Goal: Task Accomplishment & Management: Manage account settings

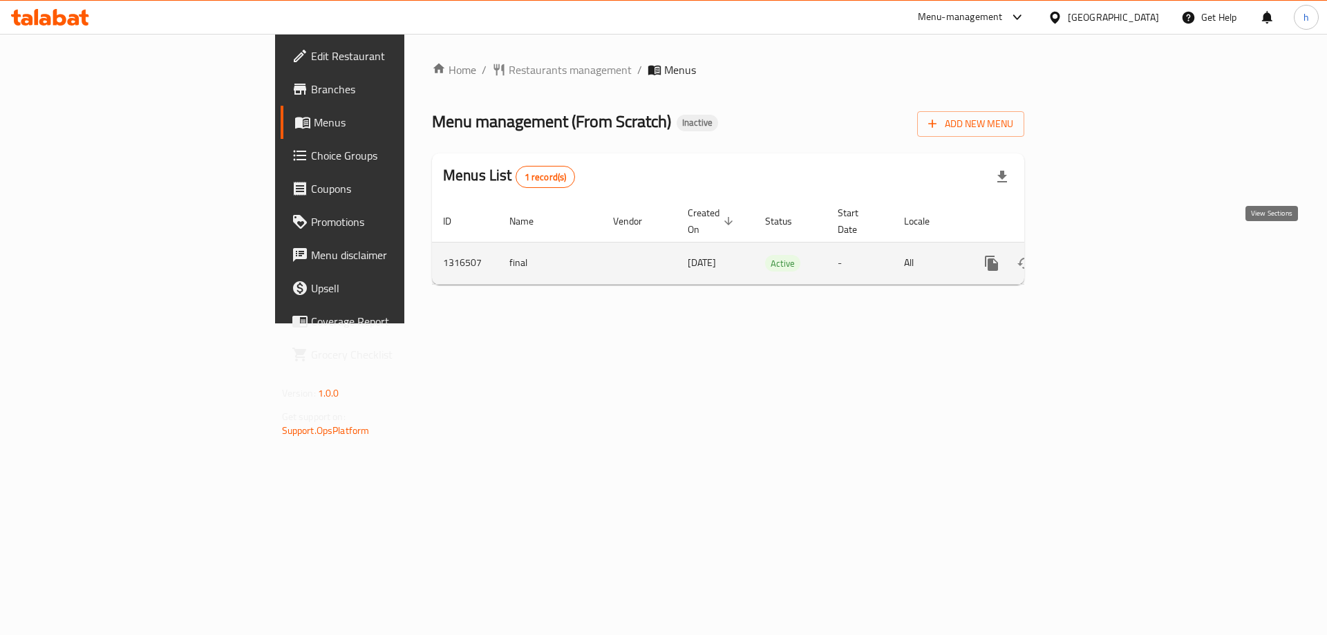
click at [1097, 257] on icon "enhanced table" at bounding box center [1091, 263] width 12 height 12
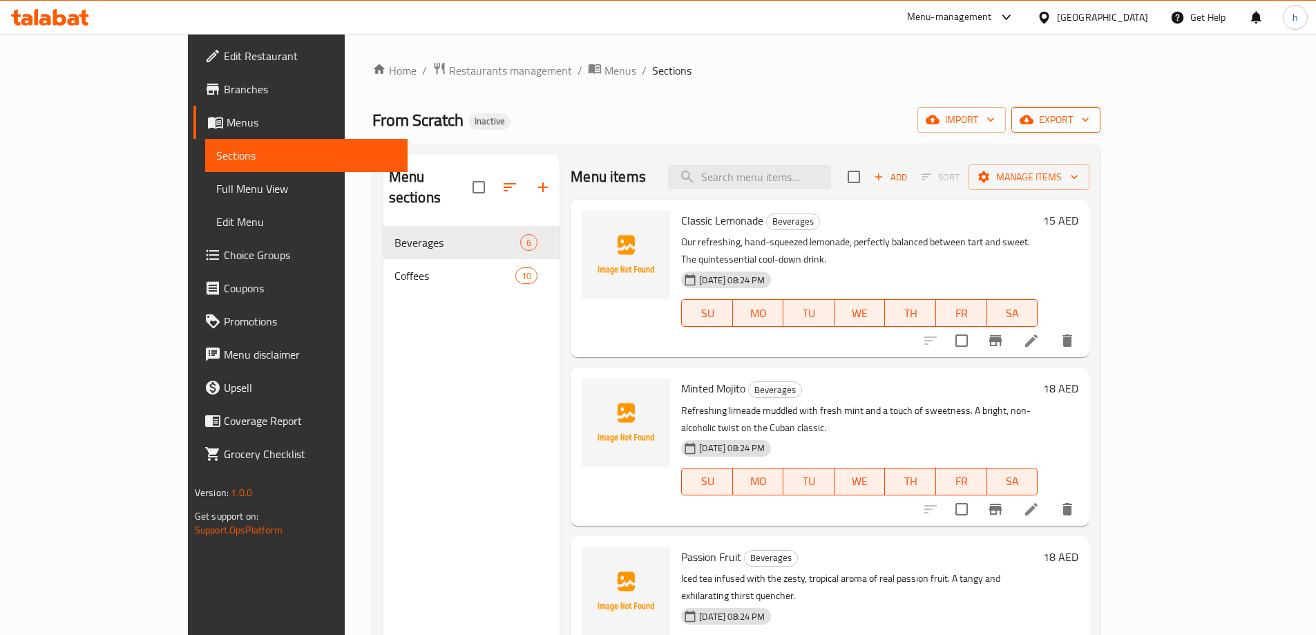
click at [1034, 126] on icon "button" at bounding box center [1027, 120] width 14 height 14
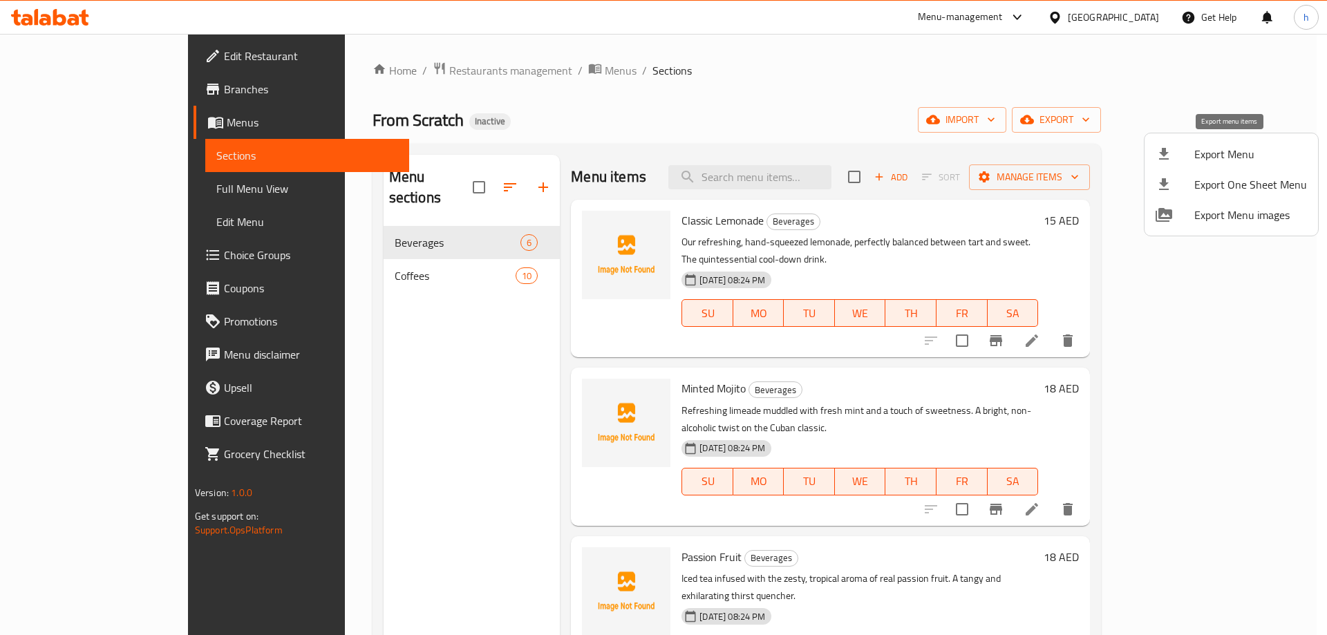
click at [1219, 156] on span "Export Menu" at bounding box center [1250, 154] width 113 height 17
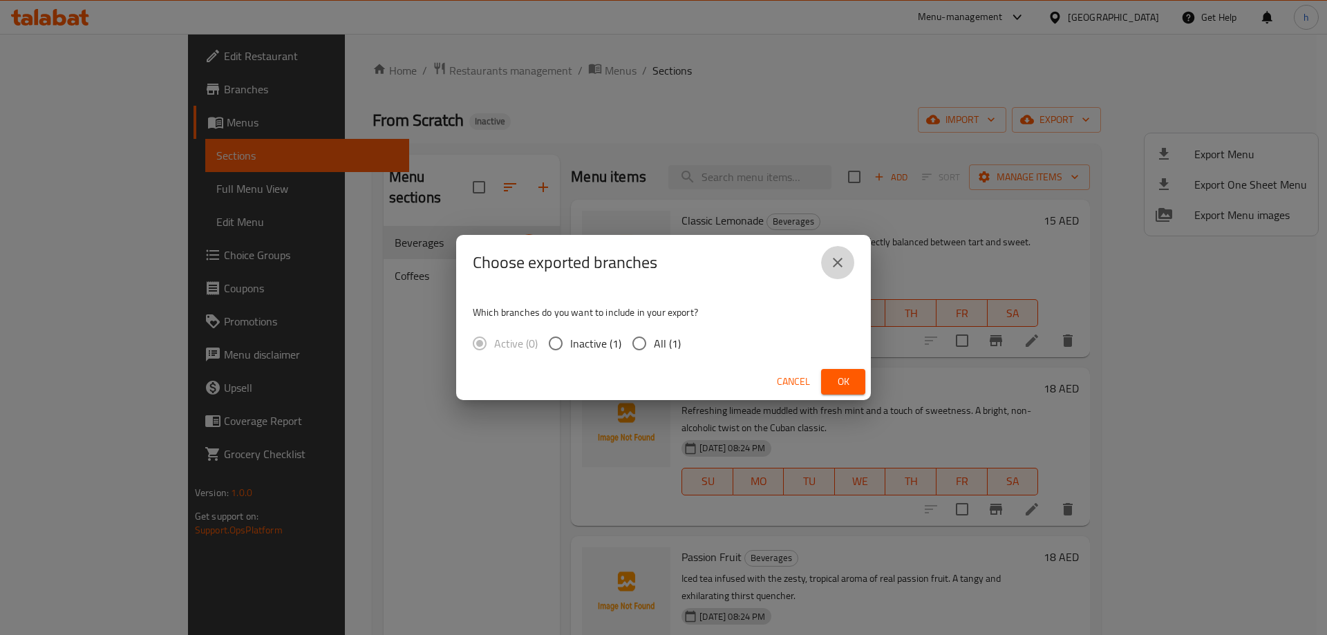
drag, startPoint x: 835, startPoint y: 262, endPoint x: 931, endPoint y: 199, distance: 114.2
click at [835, 261] on icon "close" at bounding box center [837, 262] width 17 height 17
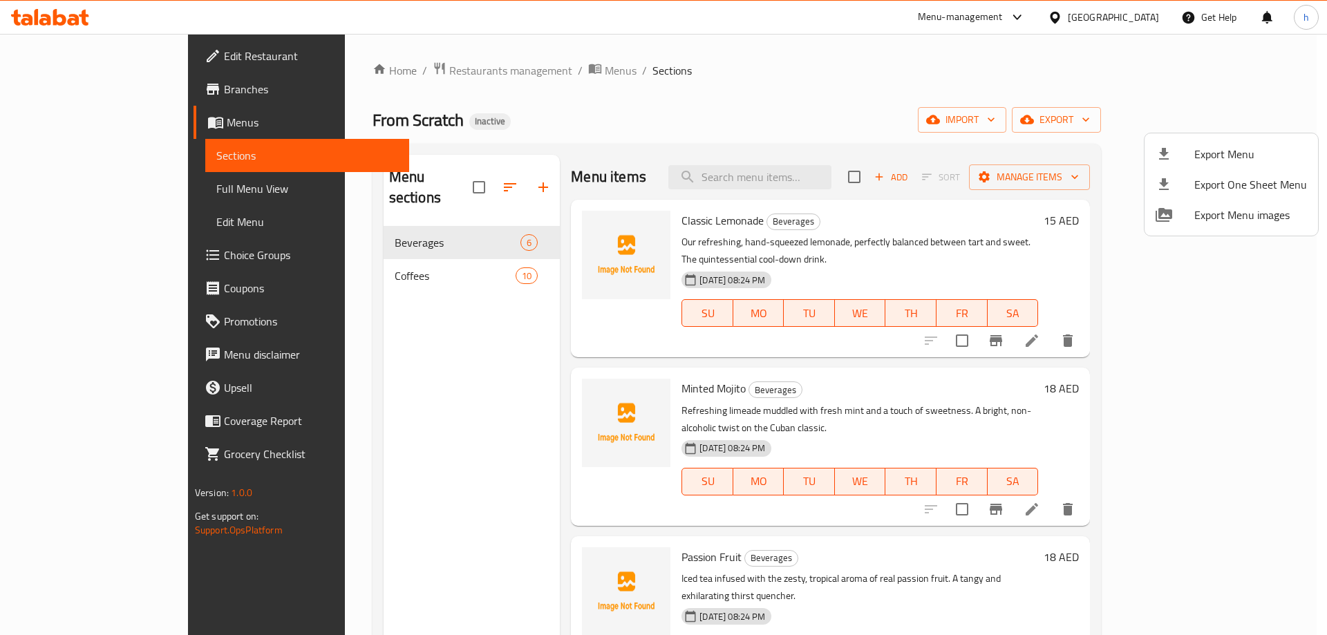
click at [1125, 125] on div at bounding box center [663, 317] width 1327 height 635
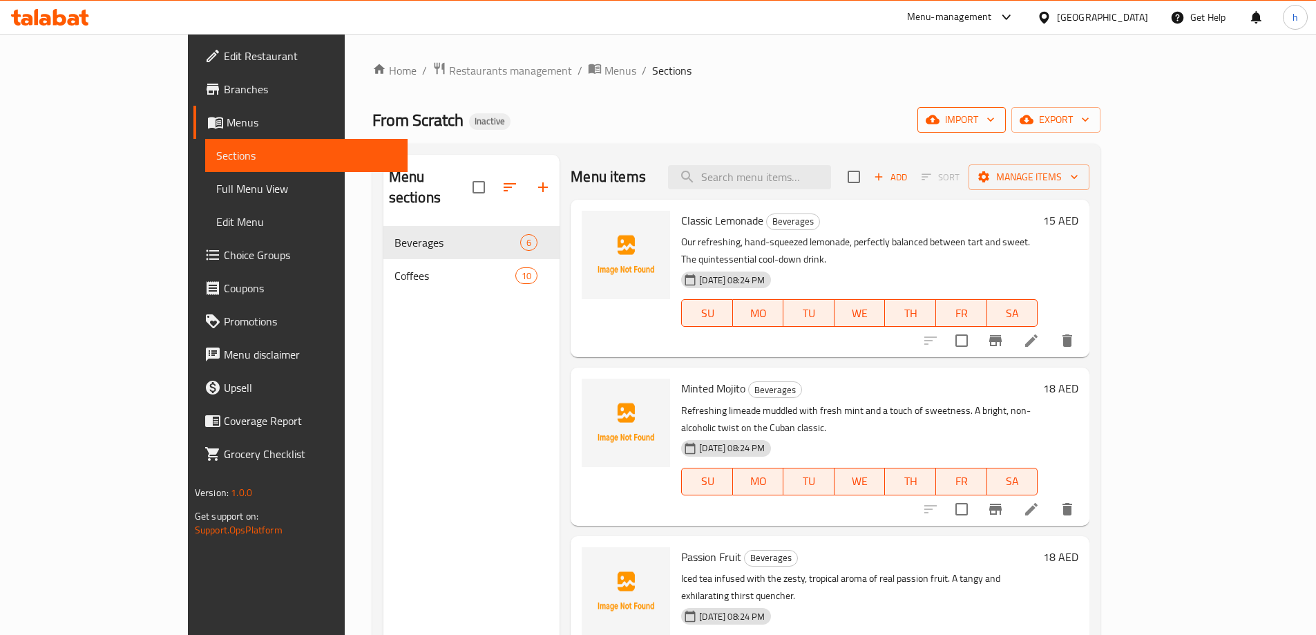
click at [995, 114] on span "import" at bounding box center [962, 119] width 66 height 17
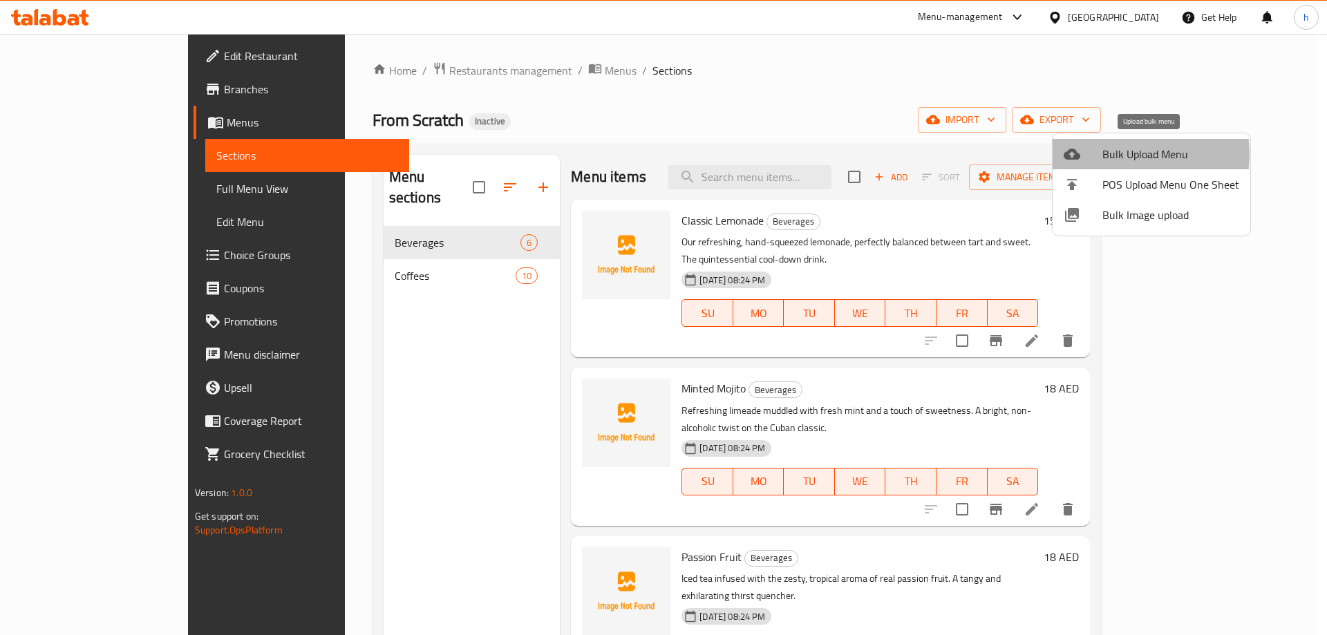
click at [1112, 154] on span "Bulk Upload Menu" at bounding box center [1170, 154] width 137 height 17
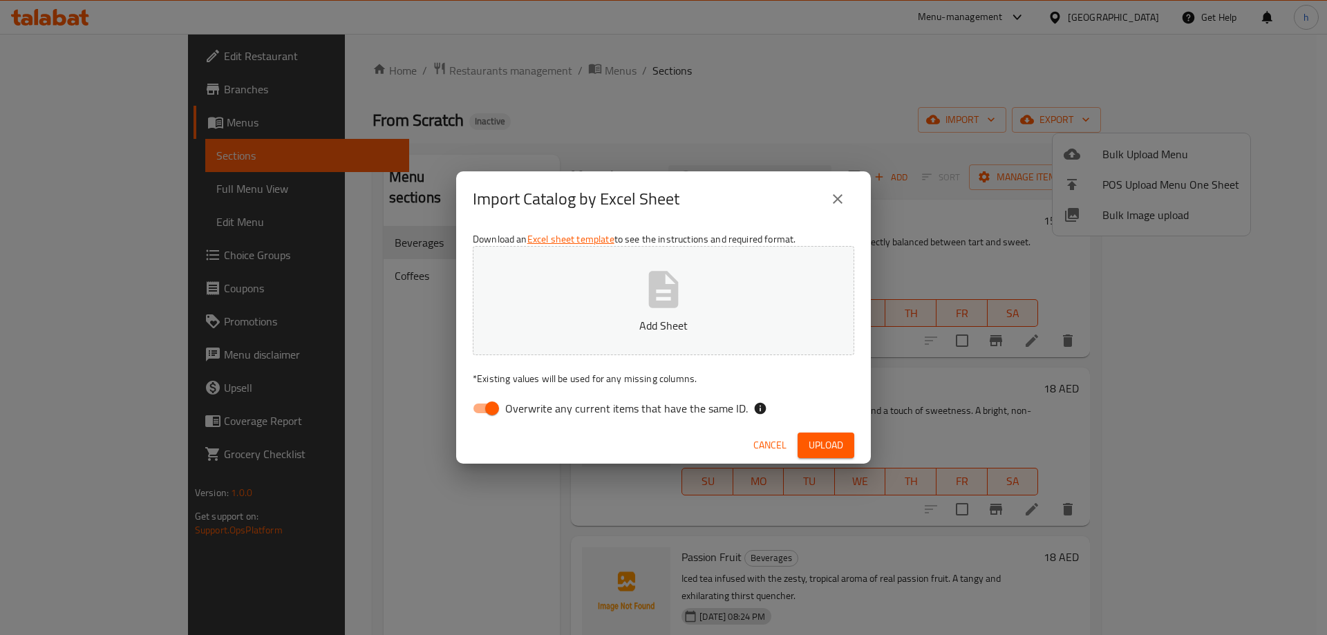
click at [573, 413] on span "Overwrite any current items that have the same ID." at bounding box center [626, 408] width 243 height 17
click at [531, 413] on input "Overwrite any current items that have the same ID." at bounding box center [492, 408] width 79 height 26
checkbox input "false"
click at [834, 451] on span "Upload" at bounding box center [825, 445] width 35 height 17
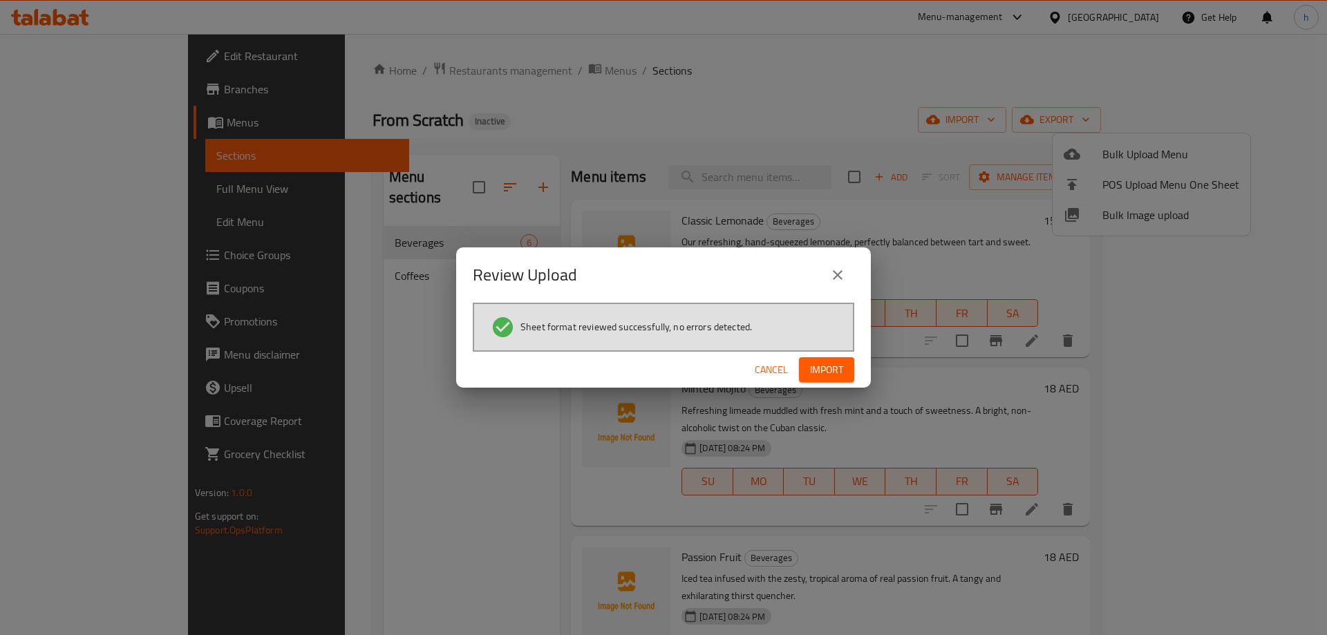
click at [829, 377] on span "Import" at bounding box center [826, 369] width 33 height 17
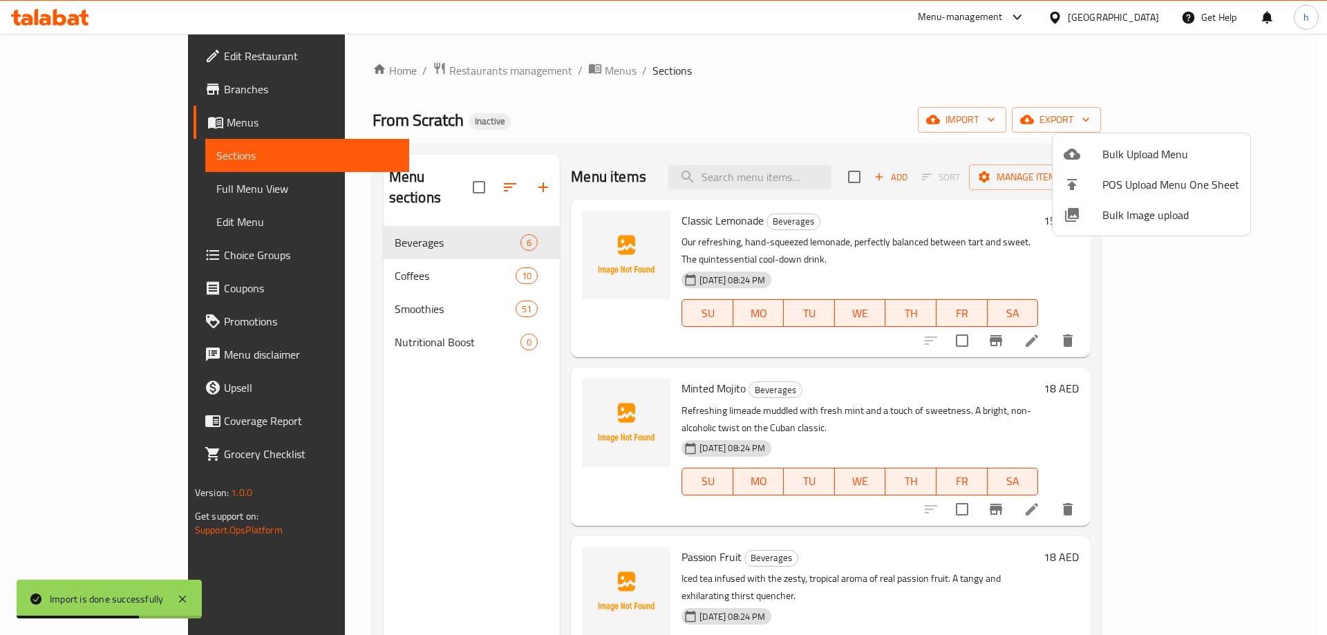
click at [417, 293] on div at bounding box center [663, 317] width 1327 height 635
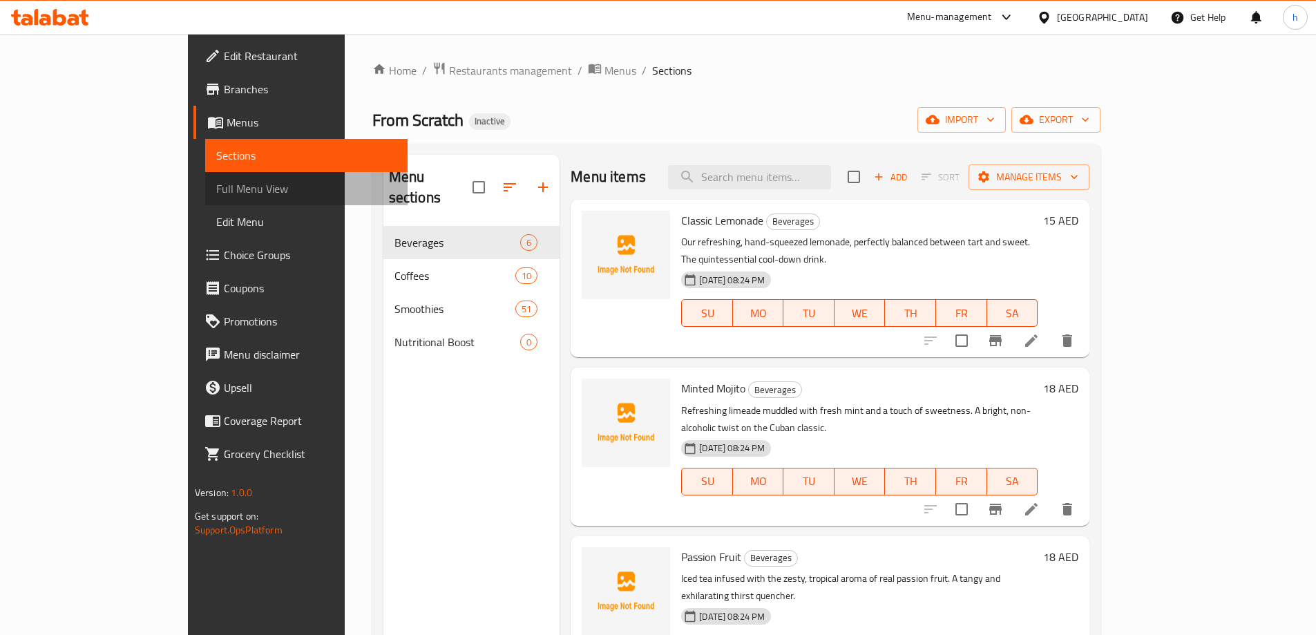
click at [205, 179] on link "Full Menu View" at bounding box center [306, 188] width 202 height 33
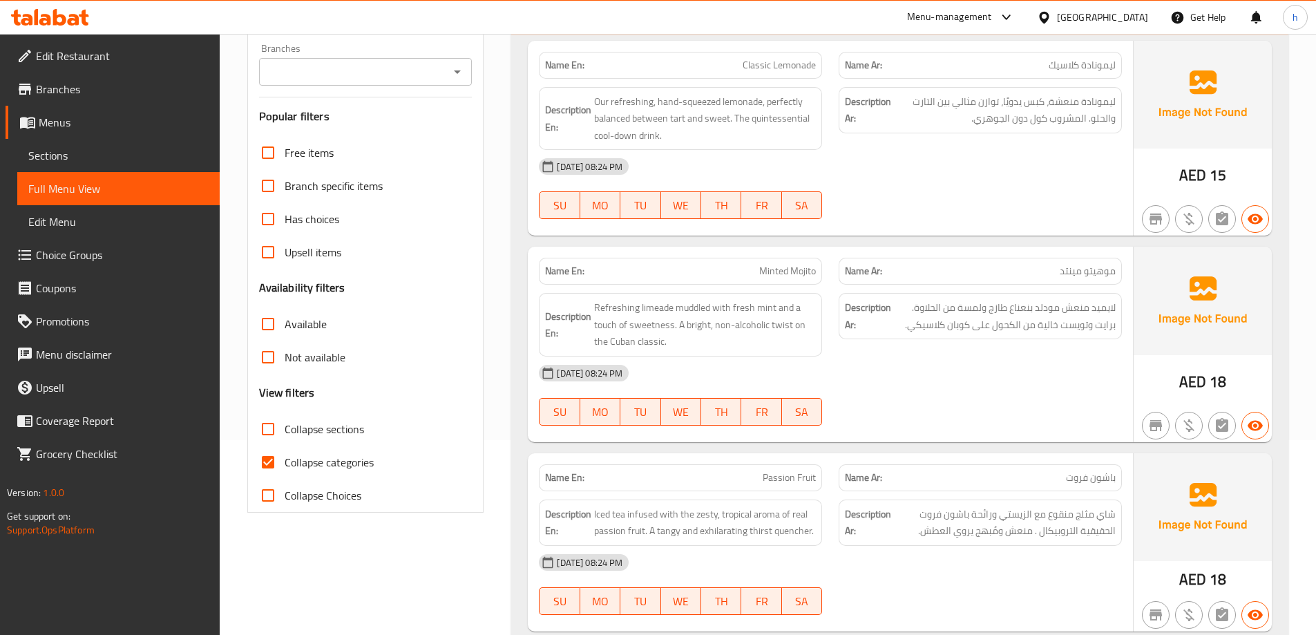
scroll to position [207, 0]
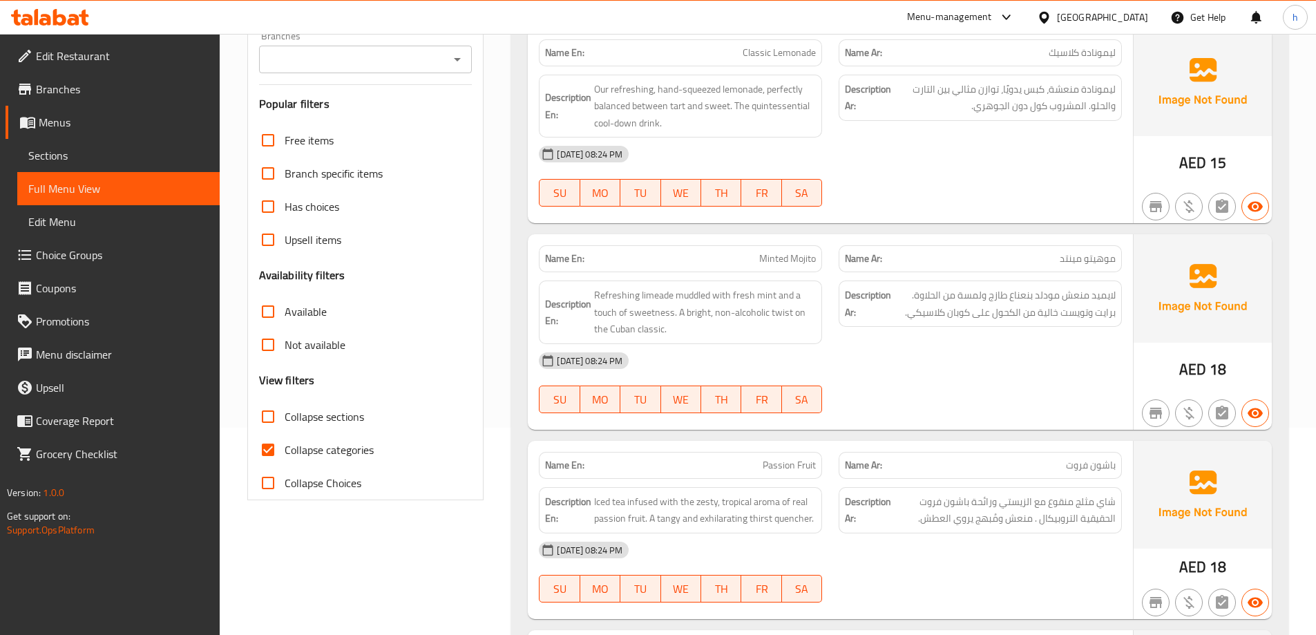
click at [315, 450] on span "Collapse categories" at bounding box center [329, 449] width 89 height 17
click at [285, 450] on input "Collapse categories" at bounding box center [267, 449] width 33 height 33
checkbox input "false"
click at [327, 419] on span "Collapse sections" at bounding box center [324, 416] width 79 height 17
click at [285, 419] on input "Collapse sections" at bounding box center [267, 416] width 33 height 33
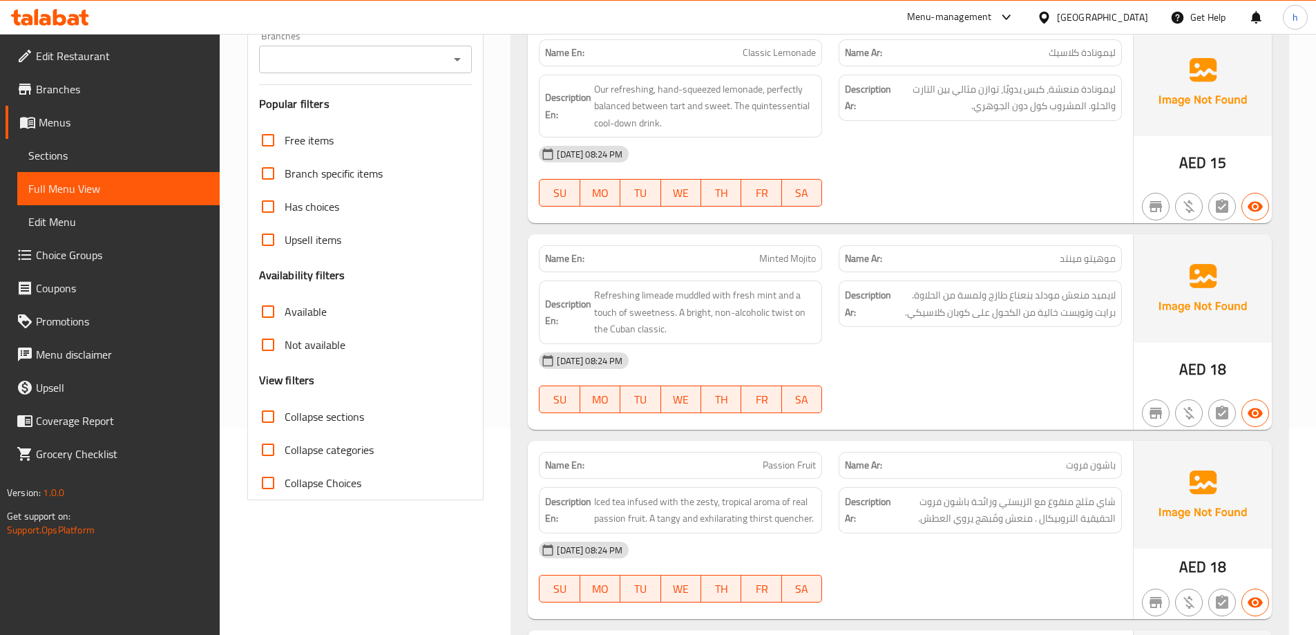
checkbox input "true"
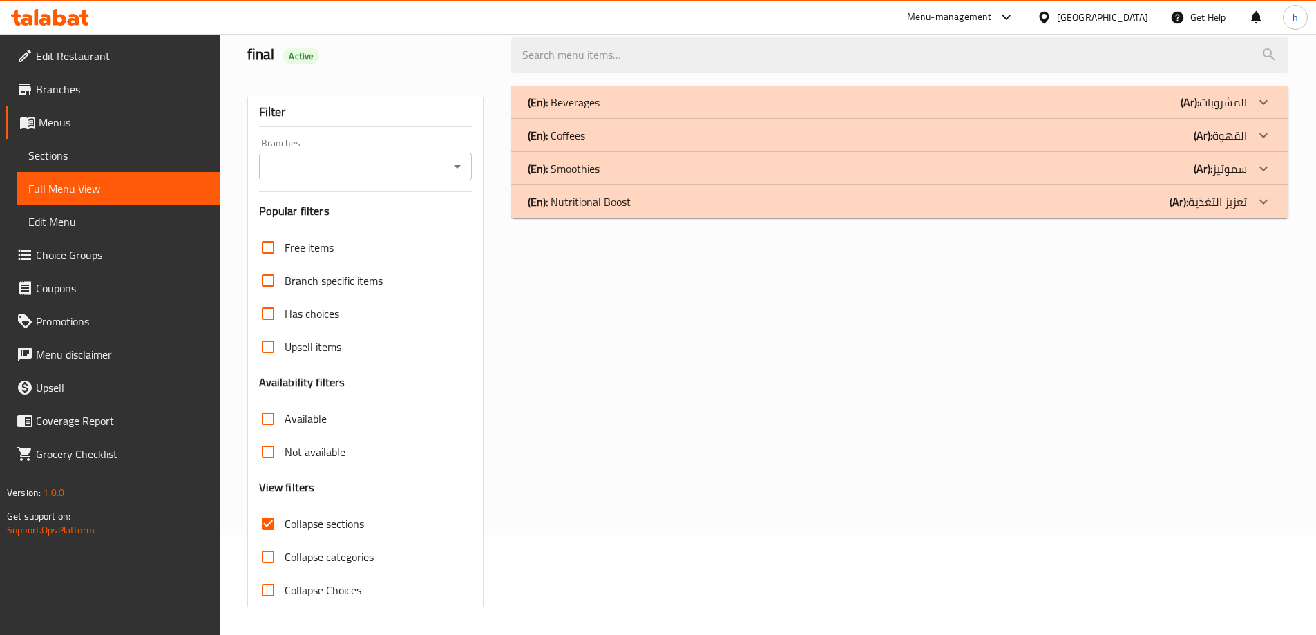
scroll to position [0, 0]
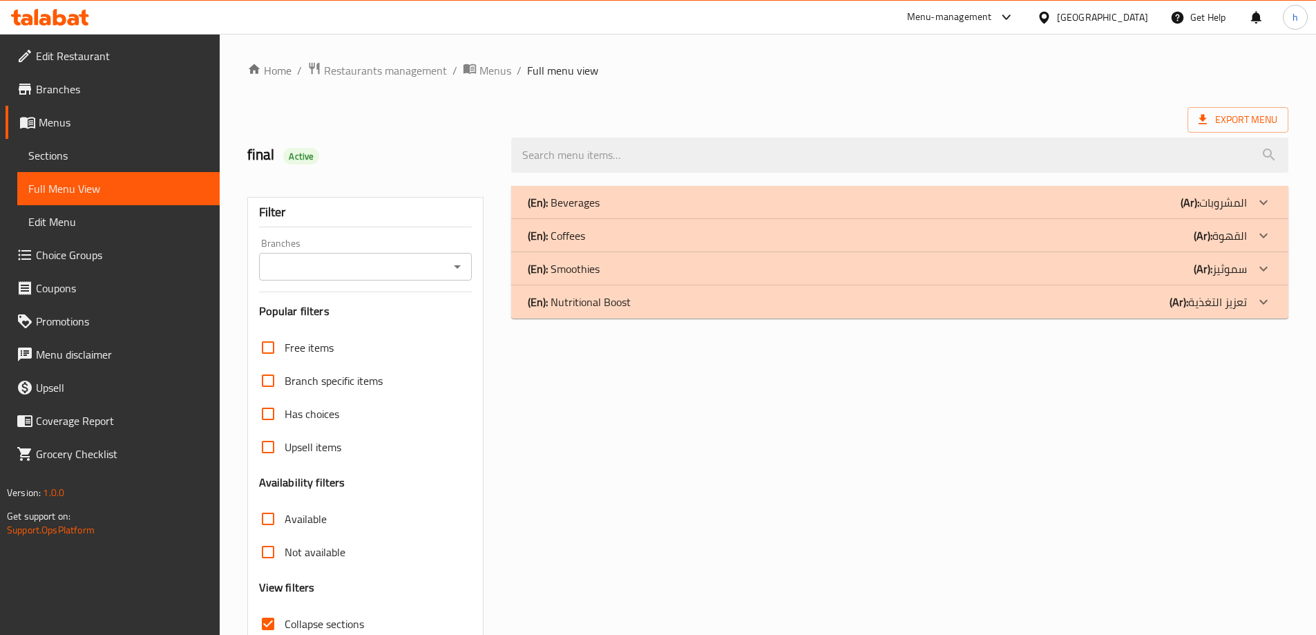
click at [1244, 271] on p "(Ar): سموثيز" at bounding box center [1220, 268] width 53 height 17
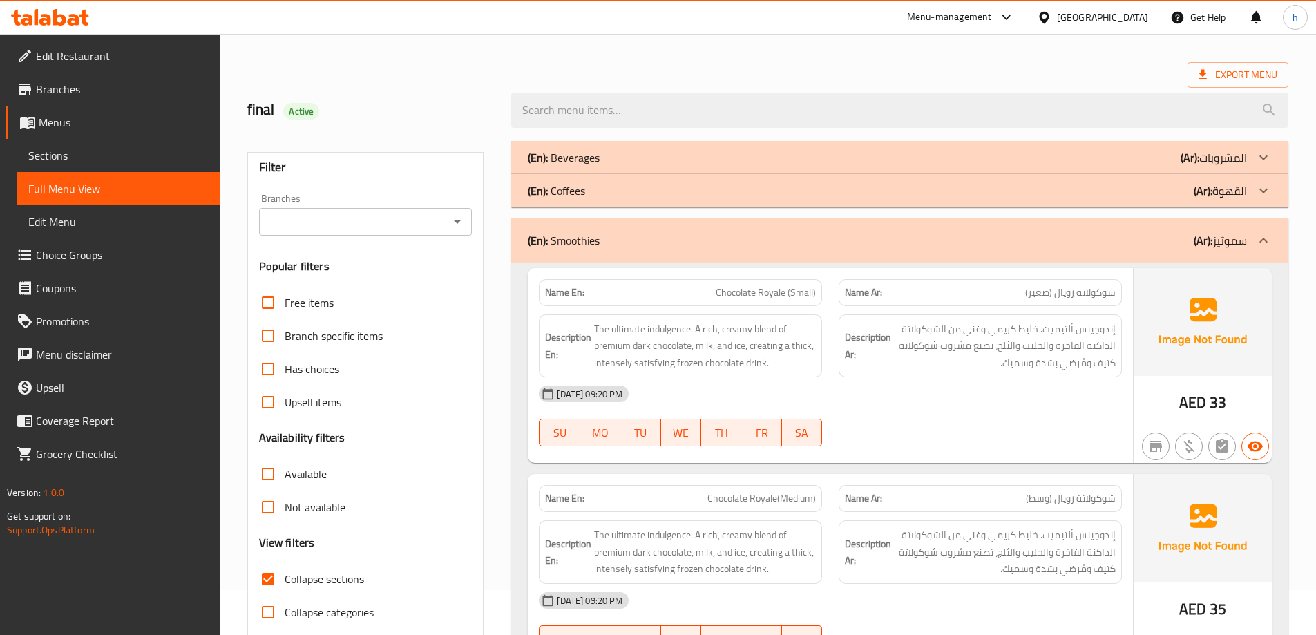
scroll to position [69, 0]
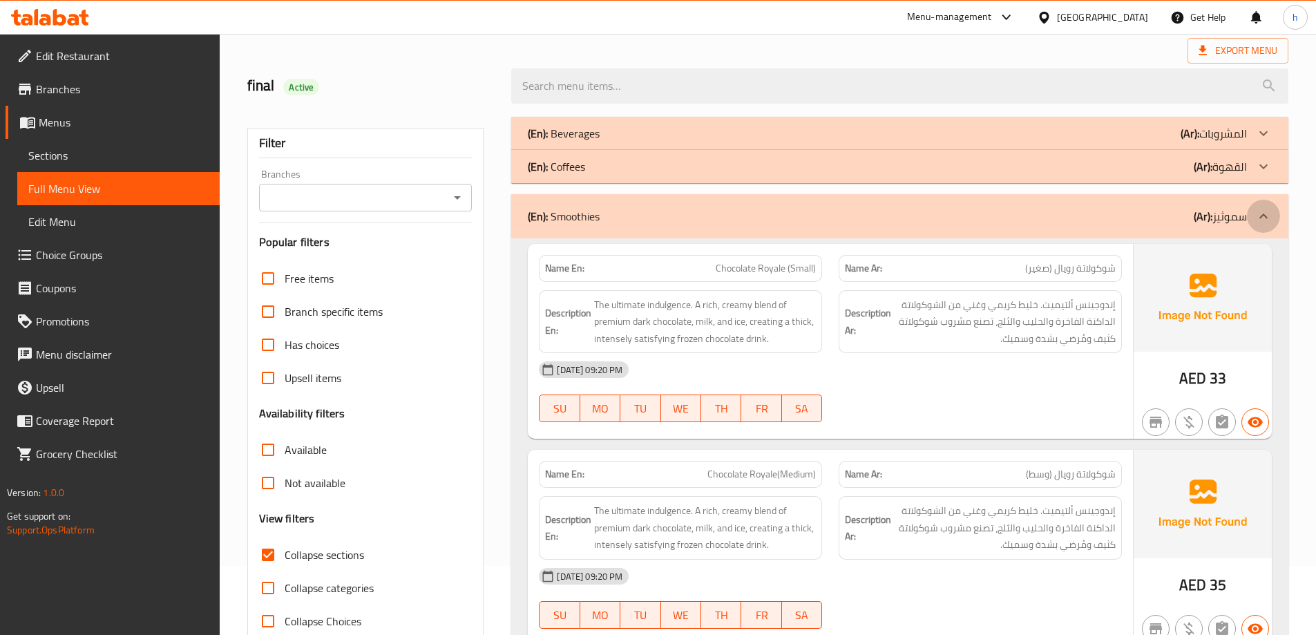
click at [1255, 216] on icon at bounding box center [1263, 216] width 17 height 17
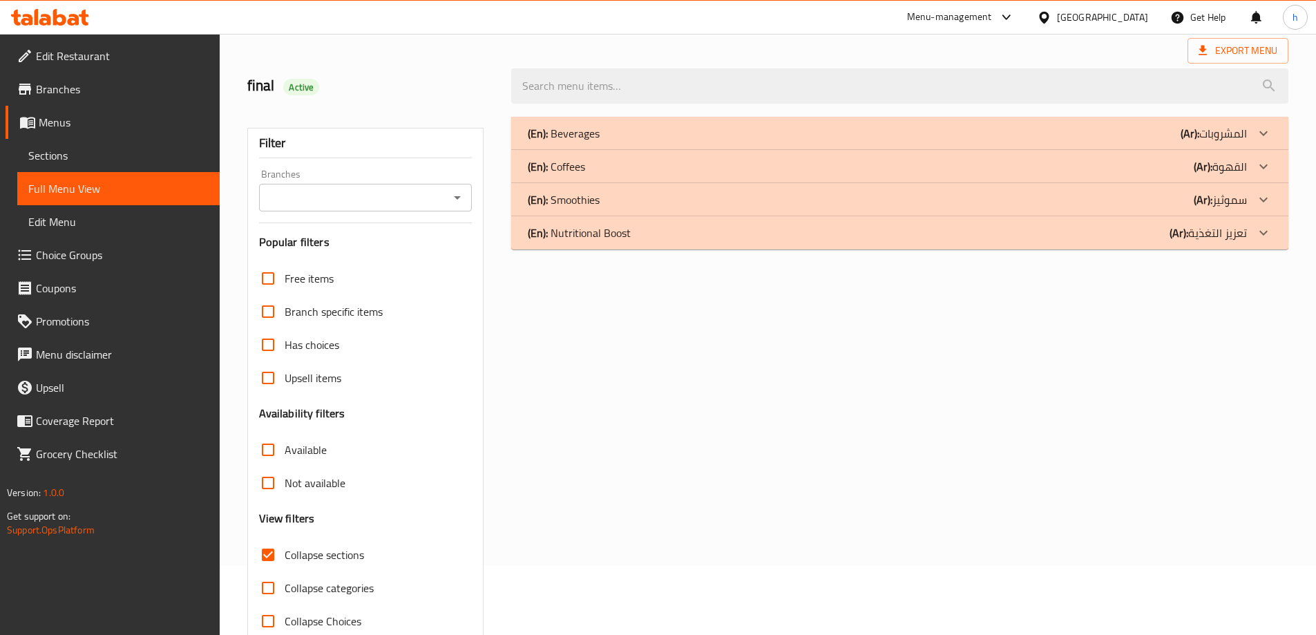
click at [1246, 197] on p "(Ar): سموثيز" at bounding box center [1220, 199] width 53 height 17
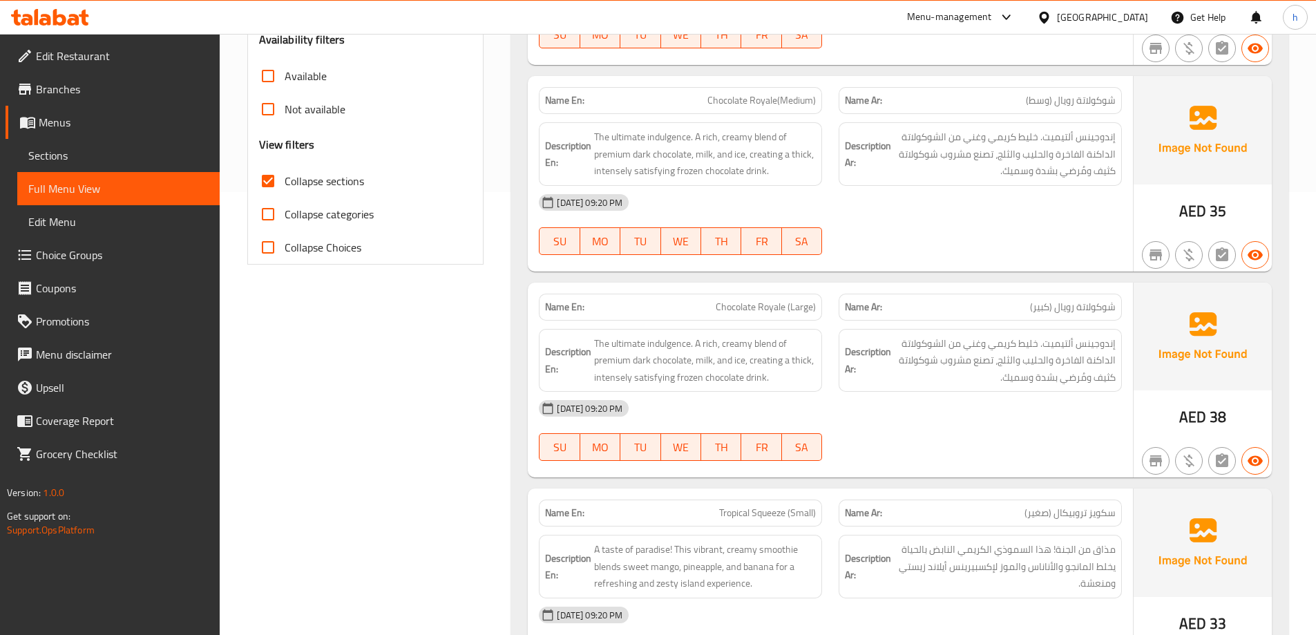
scroll to position [0, 0]
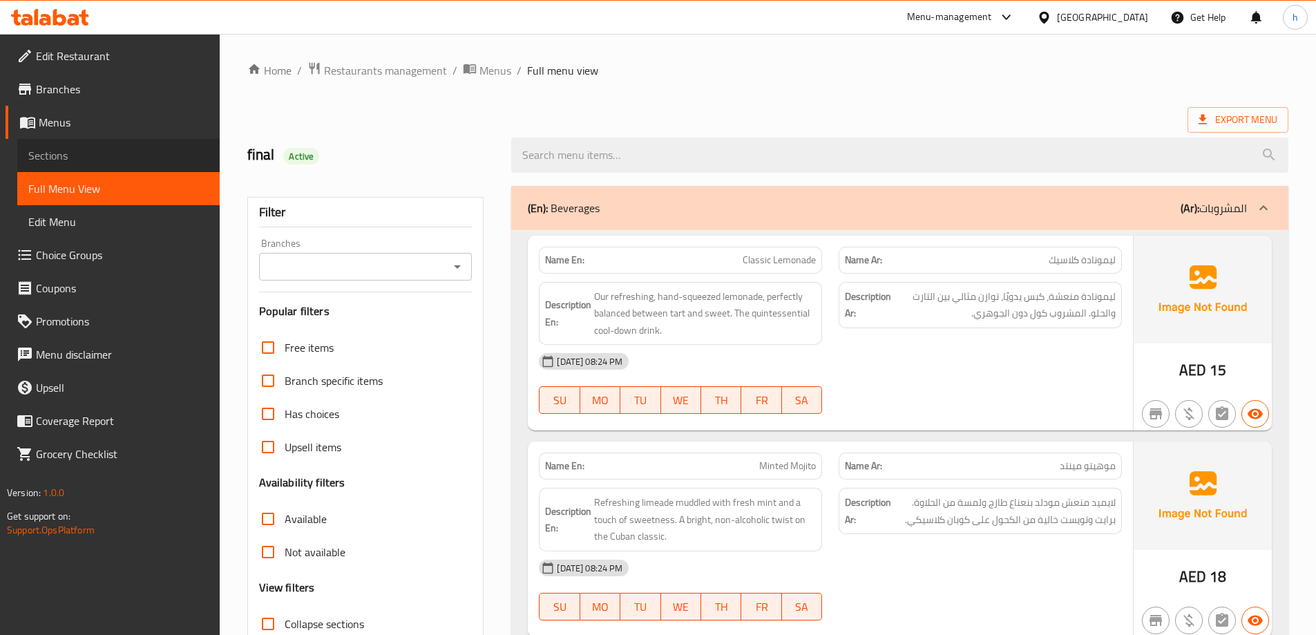
click at [90, 155] on span "Sections" at bounding box center [118, 155] width 180 height 17
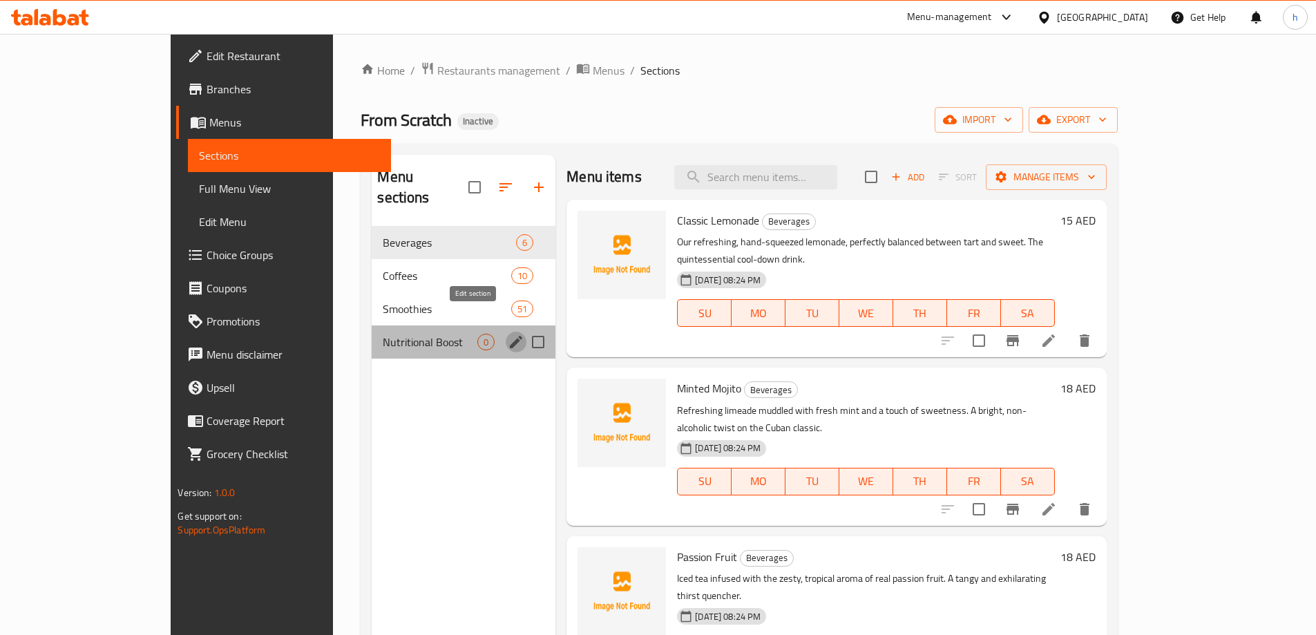
click at [508, 334] on icon "edit" at bounding box center [516, 342] width 17 height 17
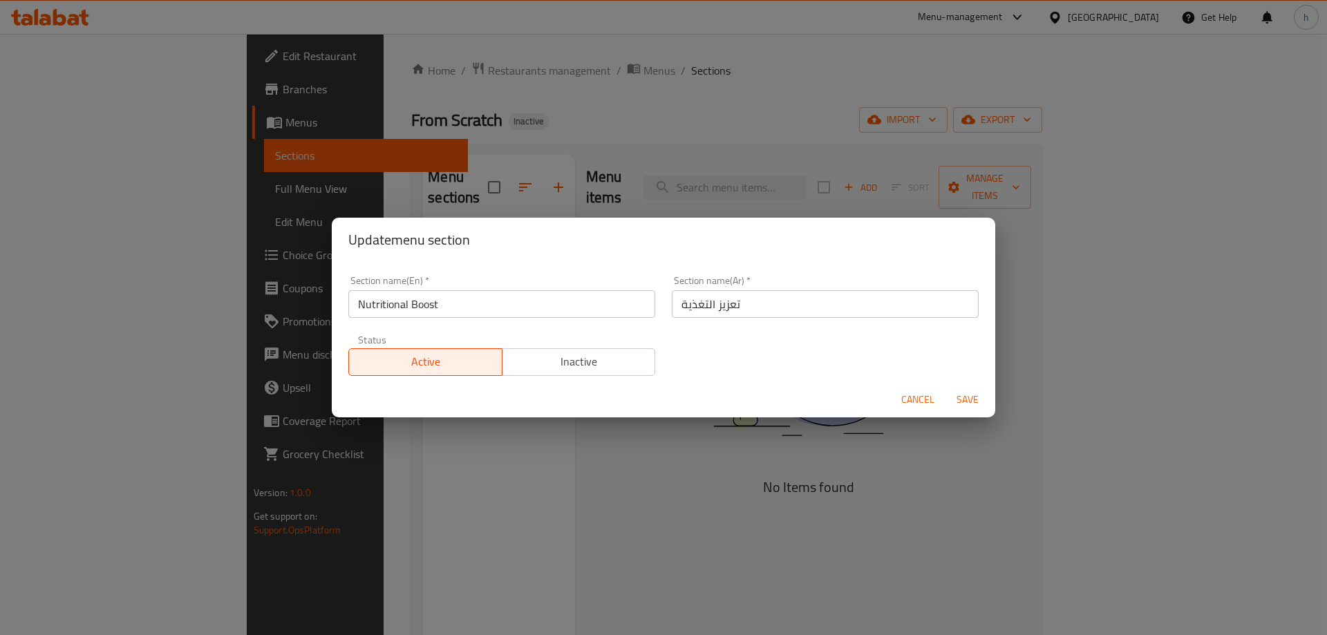
drag, startPoint x: 928, startPoint y: 399, endPoint x: 763, endPoint y: 364, distance: 168.0
click at [922, 398] on span "Cancel" at bounding box center [917, 399] width 33 height 17
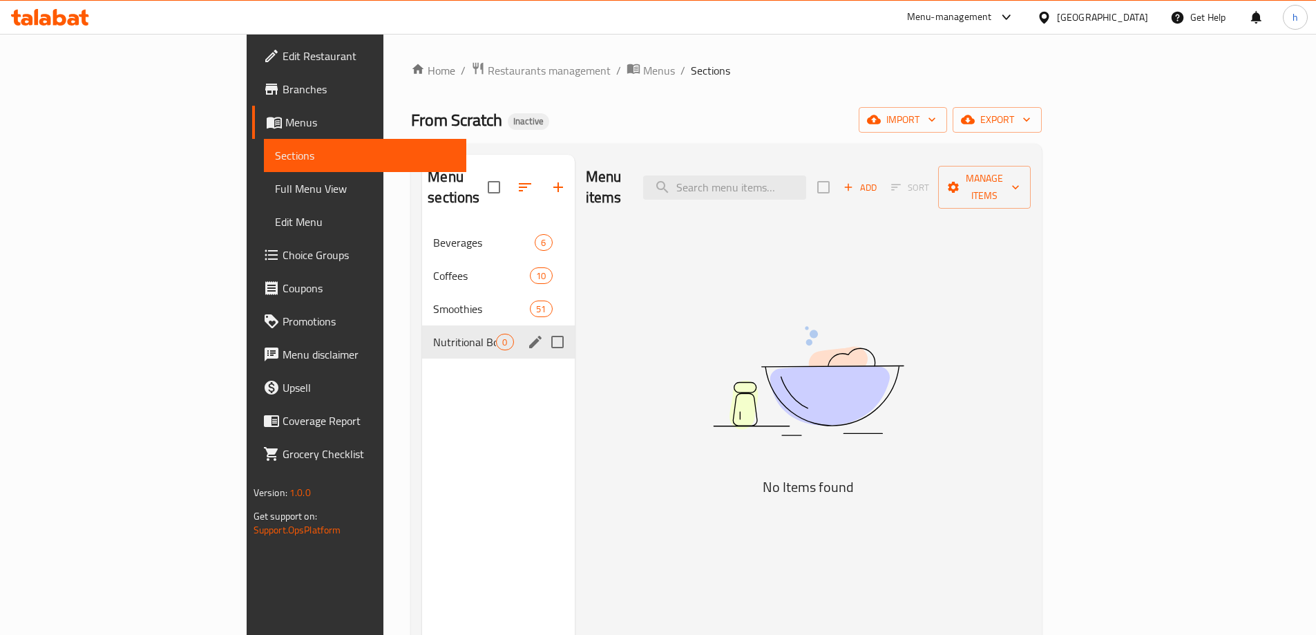
click at [543, 327] on input "Menu sections" at bounding box center [557, 341] width 29 height 29
checkbox input "true"
click at [509, 185] on icon "button" at bounding box center [517, 187] width 17 height 17
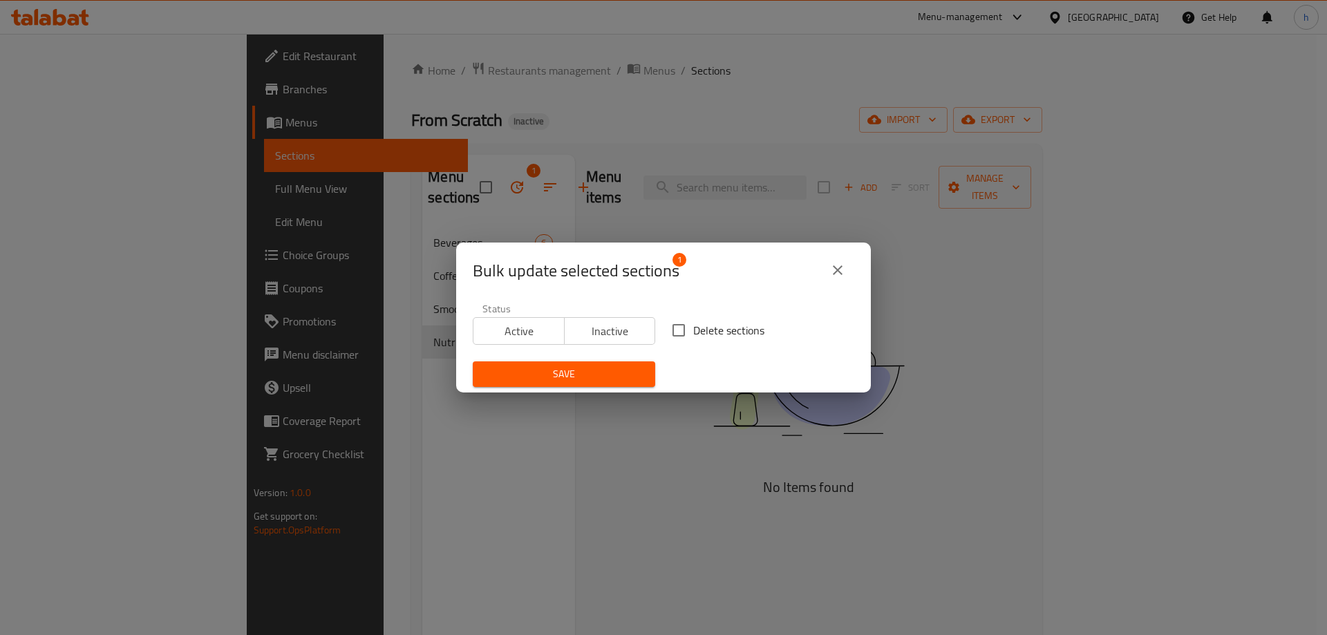
click at [681, 327] on input "Delete sections" at bounding box center [678, 330] width 29 height 29
checkbox input "true"
click at [614, 369] on span "Save" at bounding box center [564, 373] width 160 height 17
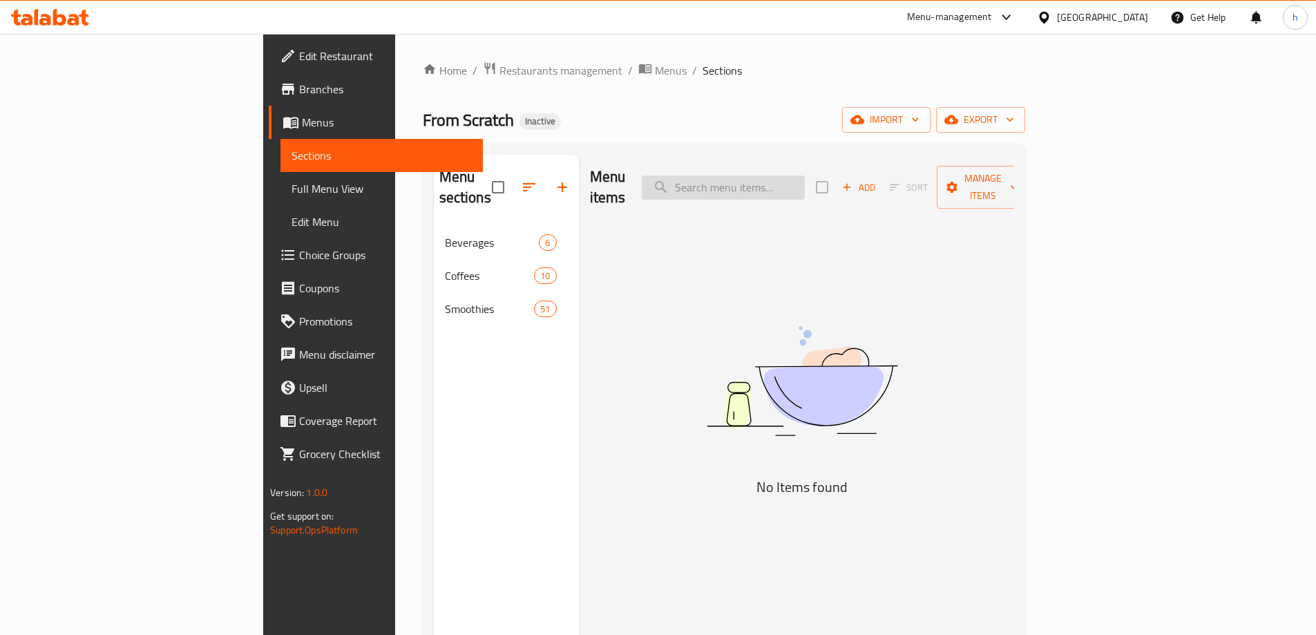
click at [778, 180] on input "search" at bounding box center [723, 187] width 163 height 24
paste input "Tropical Squeeze"
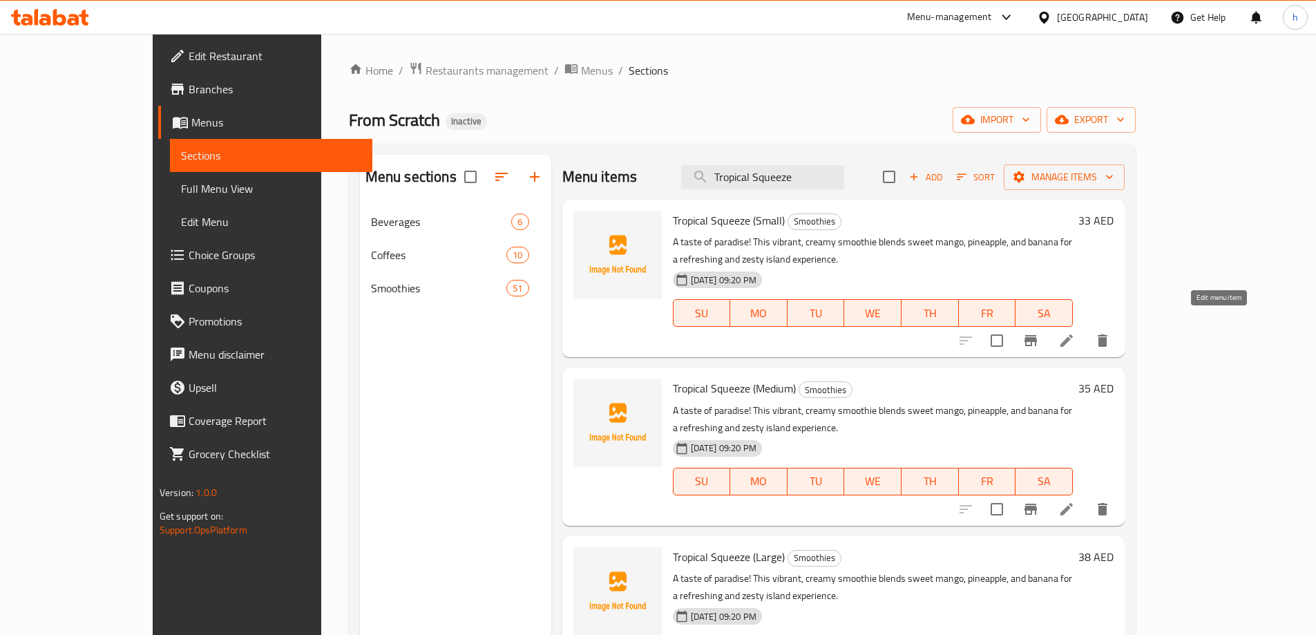
type input "Tropical Squeeze"
click at [1075, 332] on icon at bounding box center [1066, 340] width 17 height 17
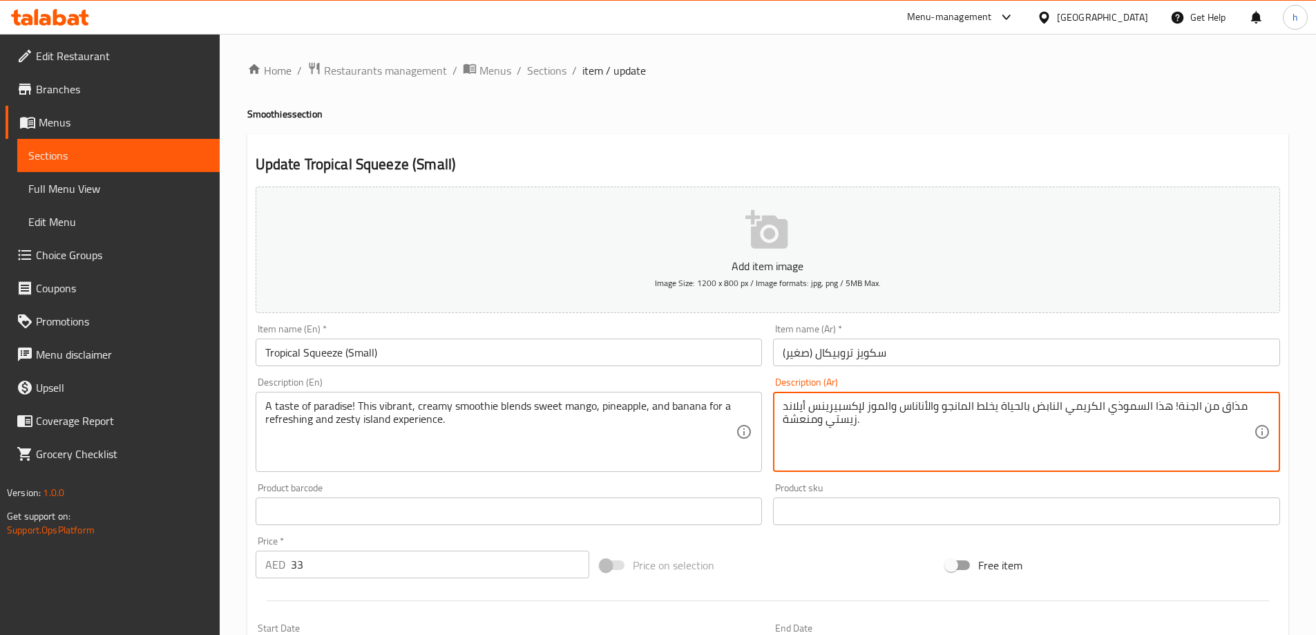
click at [1183, 408] on textarea "مذاق من الجنة! هذا السموذي الكريمي النابض بالحياة يخلط المانجو والأناناس والموز…" at bounding box center [1018, 432] width 471 height 66
type textarea "مذاق من بارادايس! هذا السموذي الكريمي النابض بالحياة يخلط المانجو والأناناس وال…"
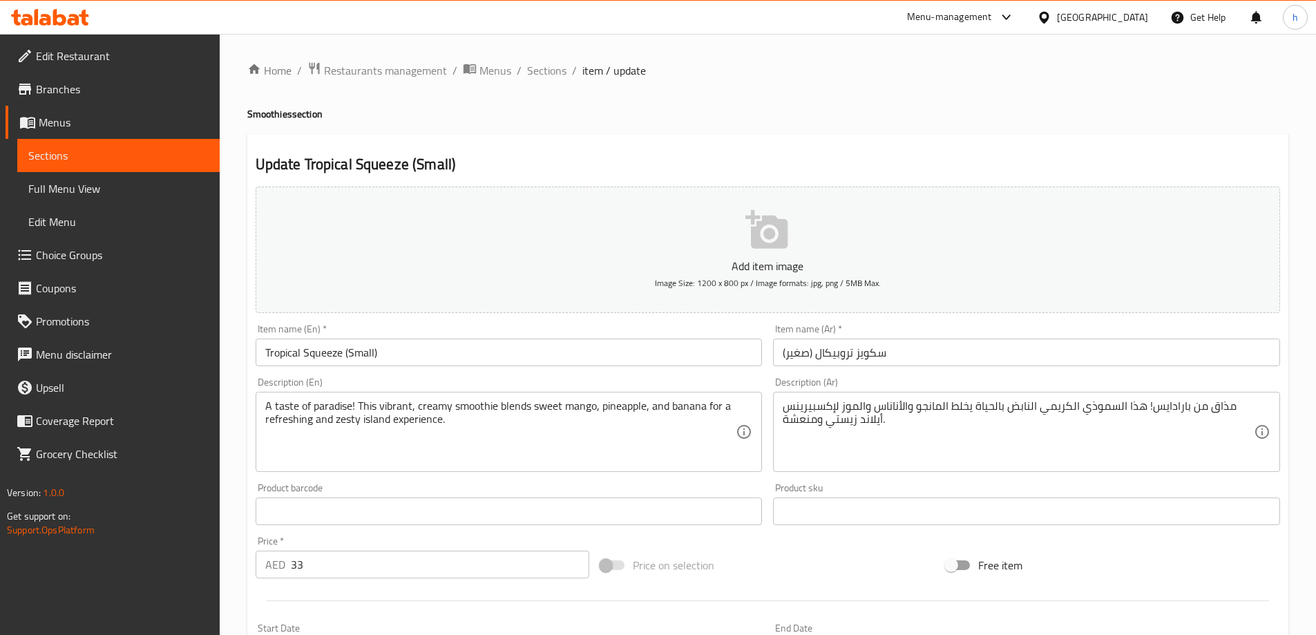
scroll to position [69, 0]
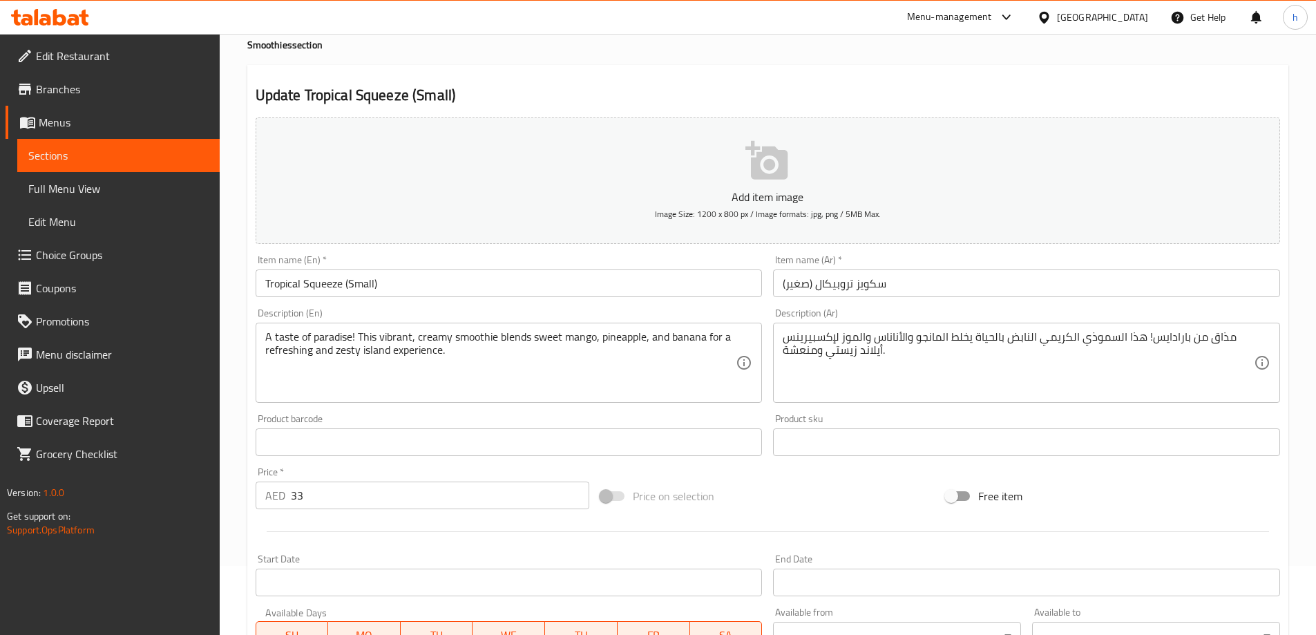
click at [692, 417] on div "Product barcode Product barcode" at bounding box center [509, 435] width 507 height 42
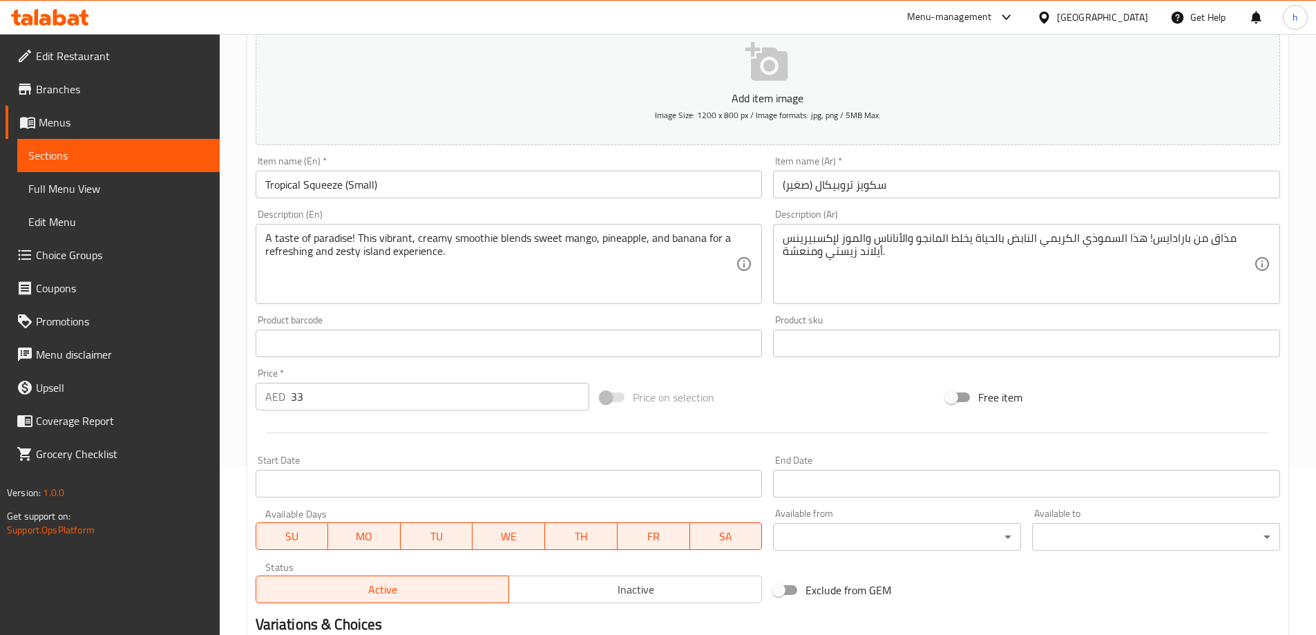
scroll to position [341, 0]
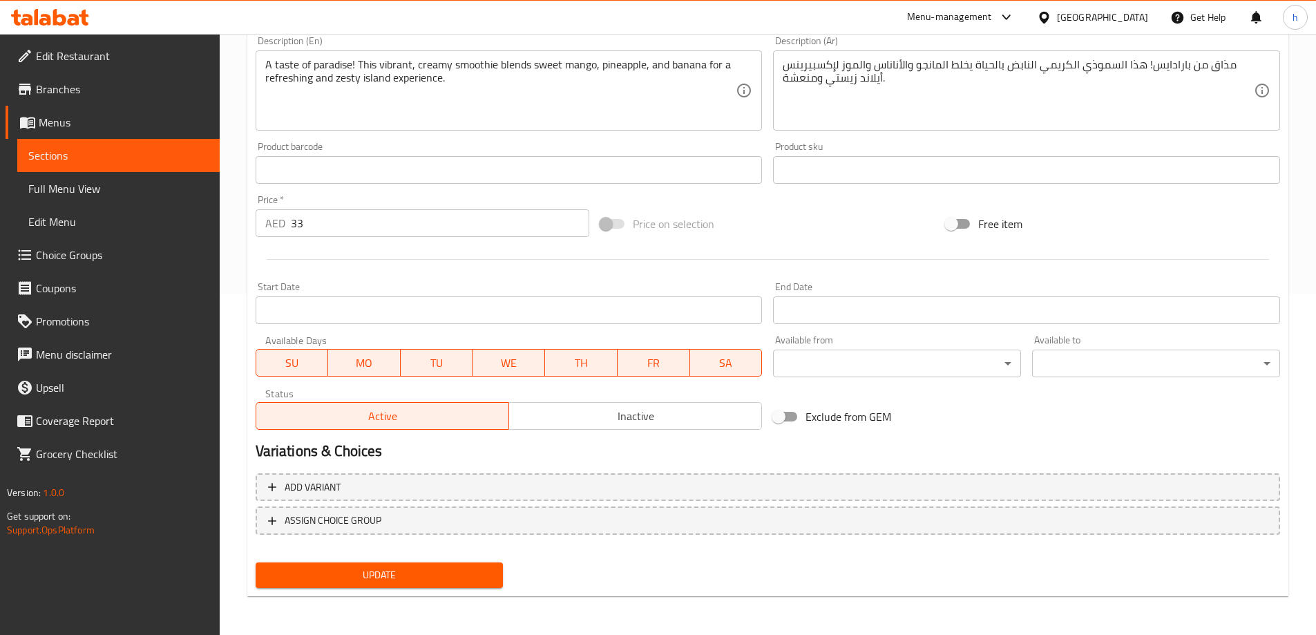
click at [484, 568] on span "Update" at bounding box center [380, 575] width 226 height 17
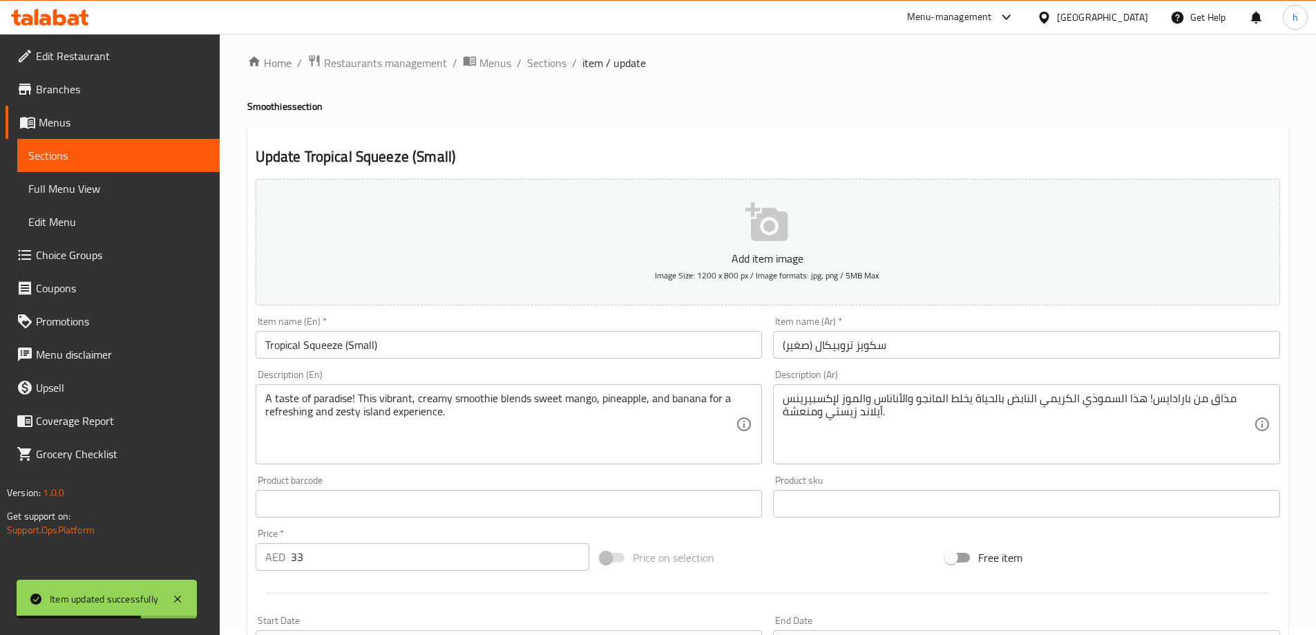
scroll to position [0, 0]
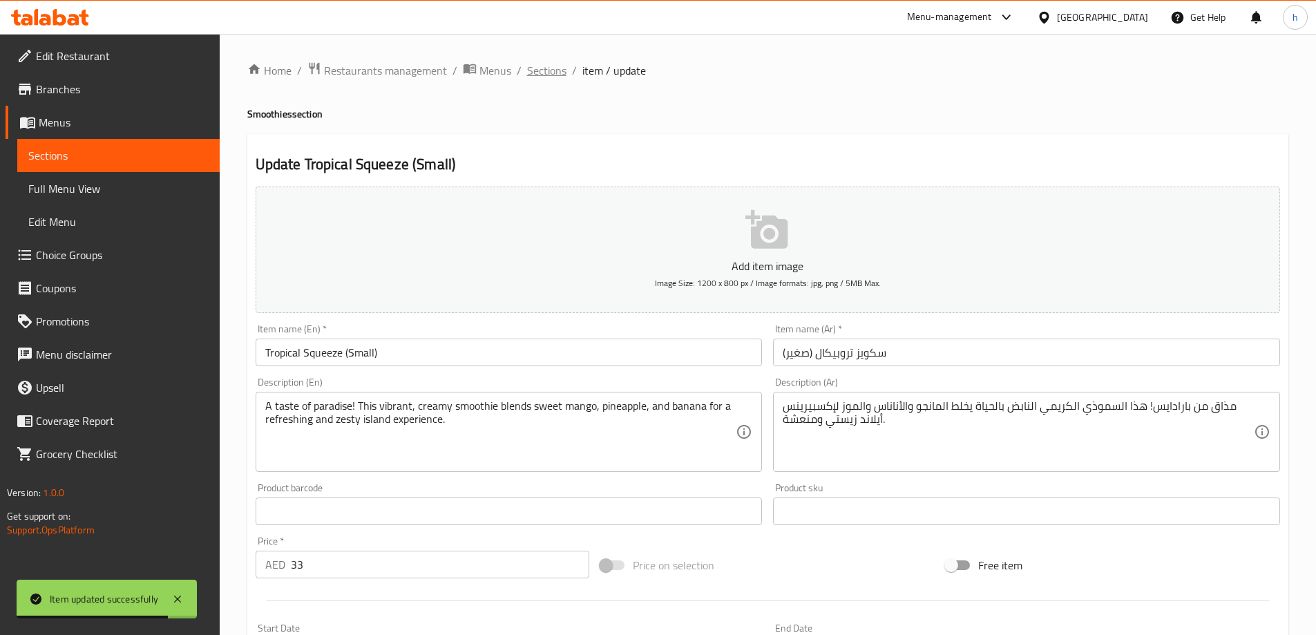
click at [552, 72] on span "Sections" at bounding box center [546, 70] width 39 height 17
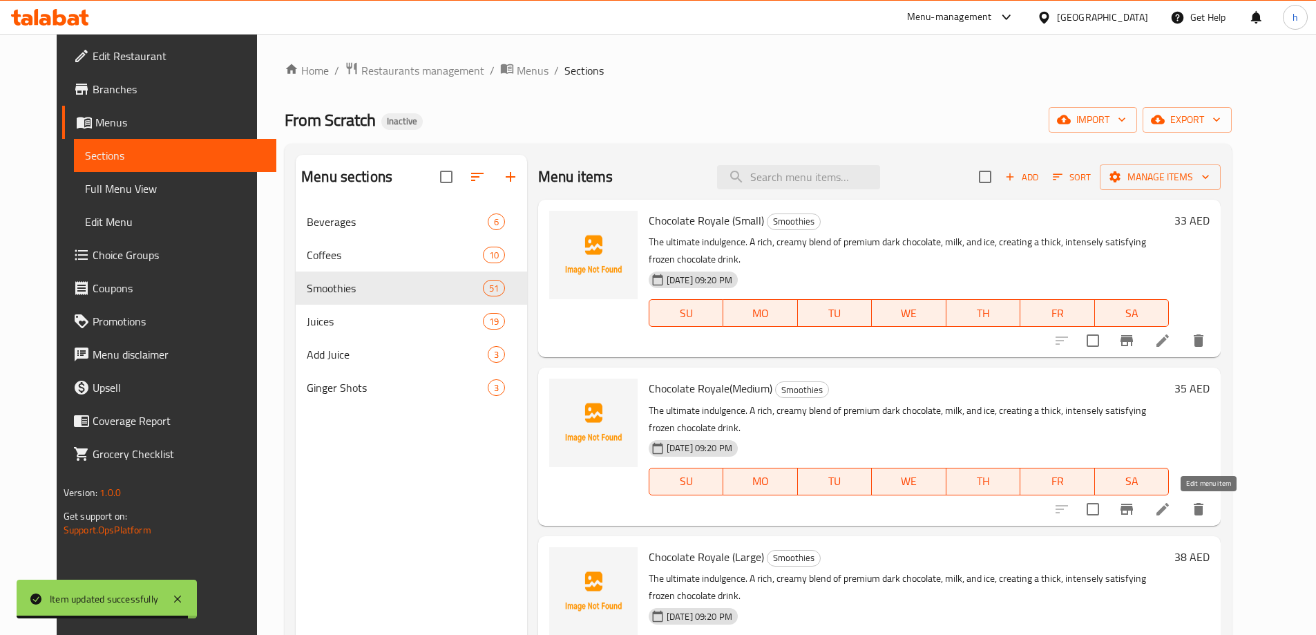
click at [1171, 501] on icon at bounding box center [1163, 509] width 17 height 17
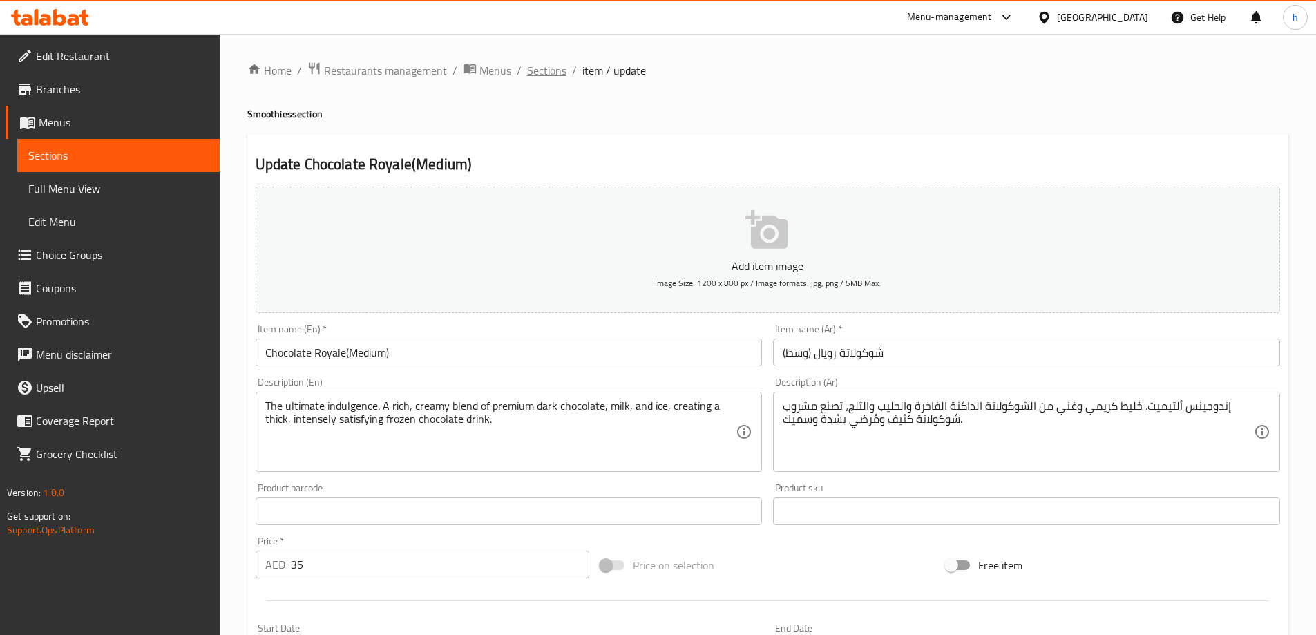
click at [561, 73] on span "Sections" at bounding box center [546, 70] width 39 height 17
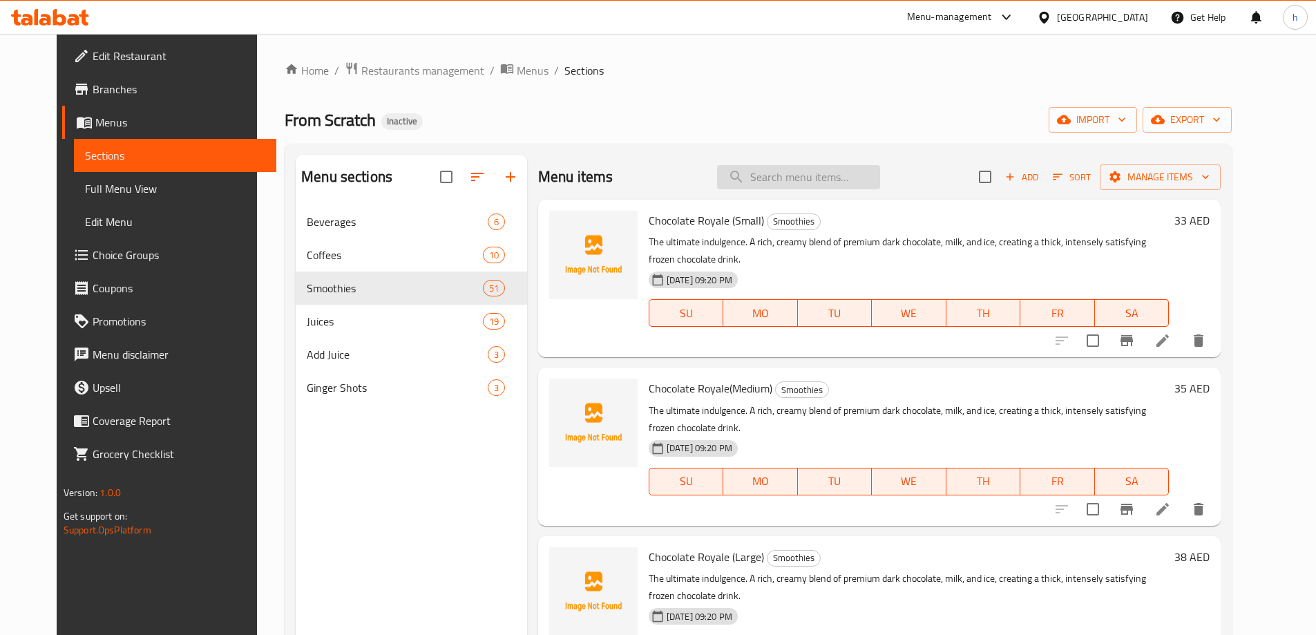
click at [853, 178] on input "search" at bounding box center [798, 177] width 163 height 24
paste input "بارادايس"
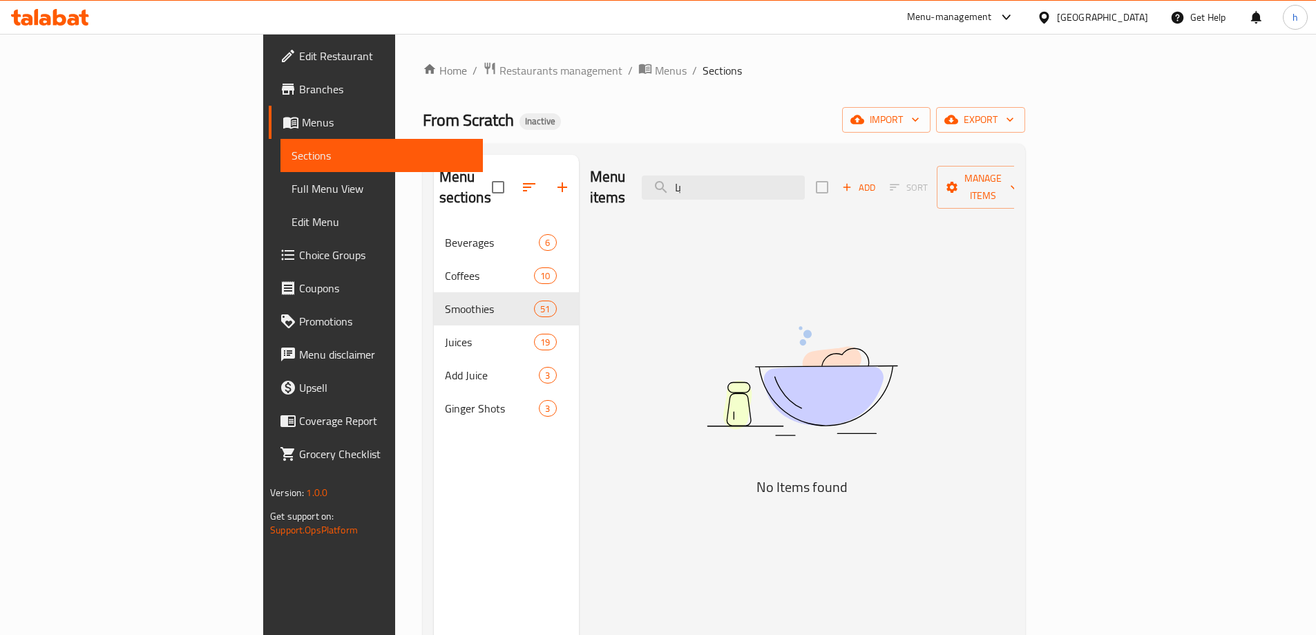
type input "ب"
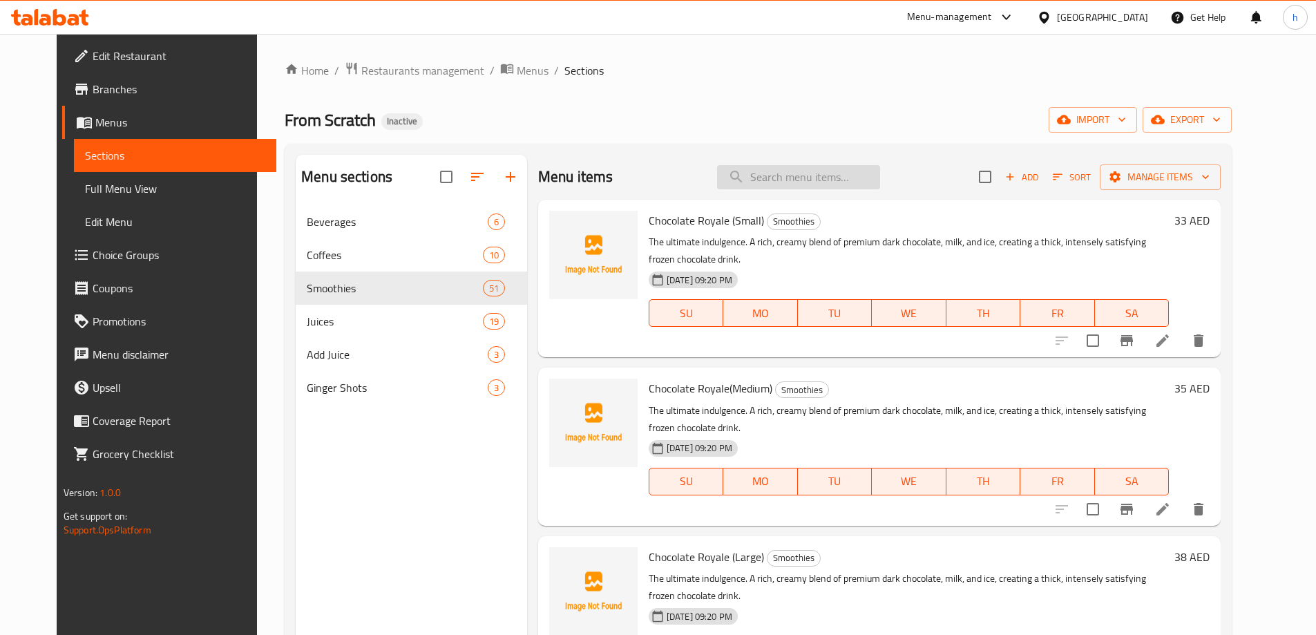
click at [853, 173] on input "search" at bounding box center [798, 177] width 163 height 24
paste input "Tropical Squeeze"
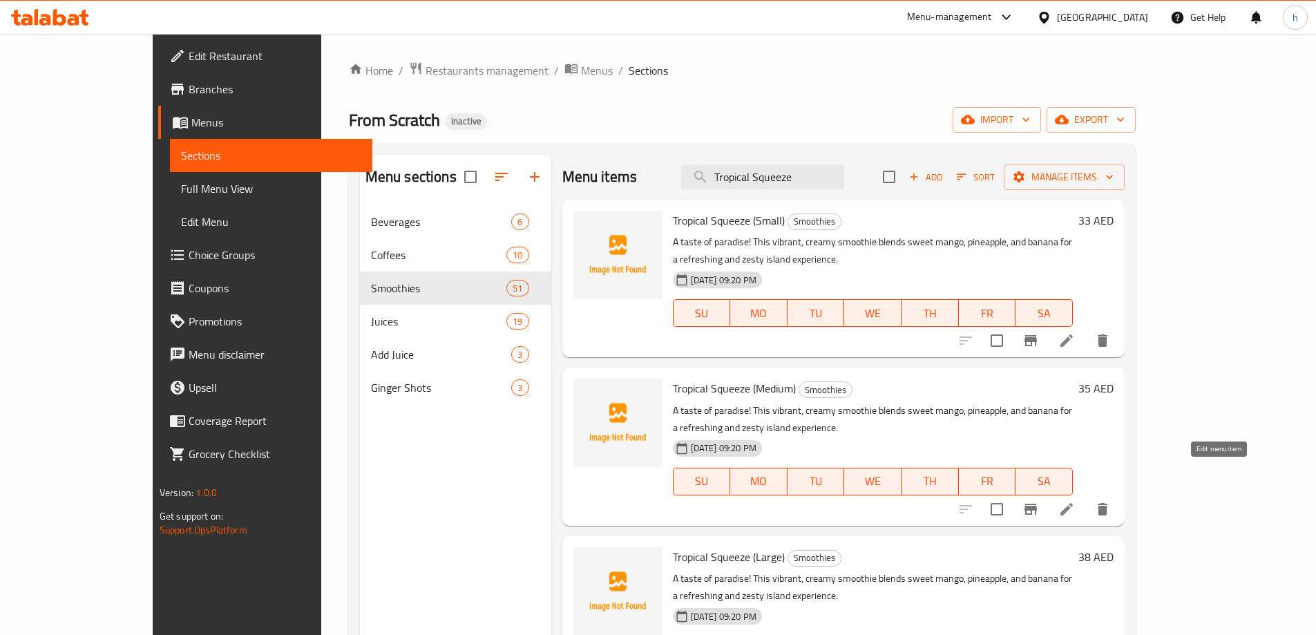
type input "Tropical Squeeze"
click at [1075, 501] on icon at bounding box center [1066, 509] width 17 height 17
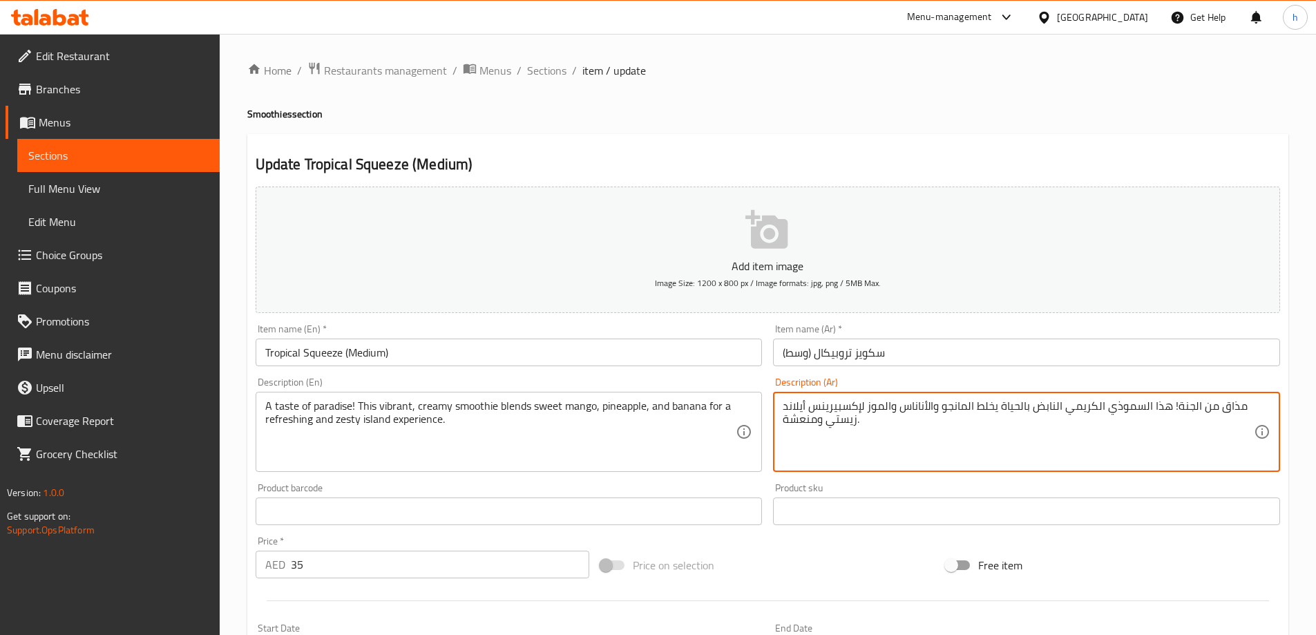
click at [1183, 406] on textarea "مذاق من الجنة! هذا السموذي الكريمي النابض بالحياة يخلط المانجو والأناناس والموز…" at bounding box center [1018, 432] width 471 height 66
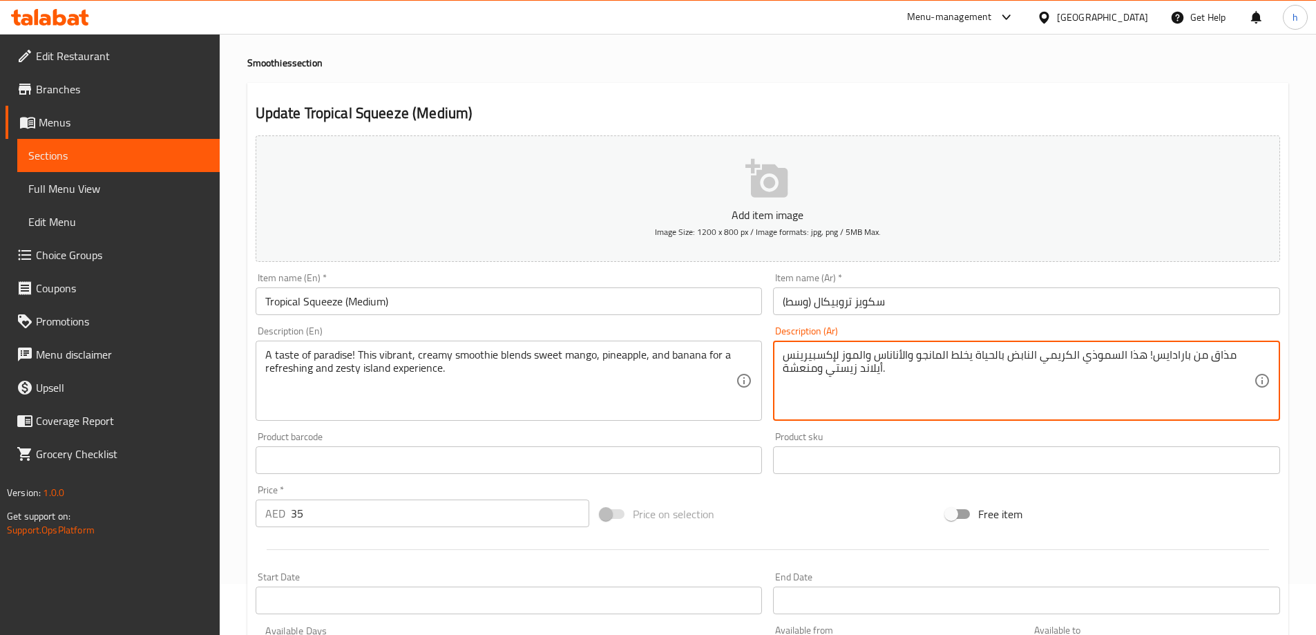
scroll to position [207, 0]
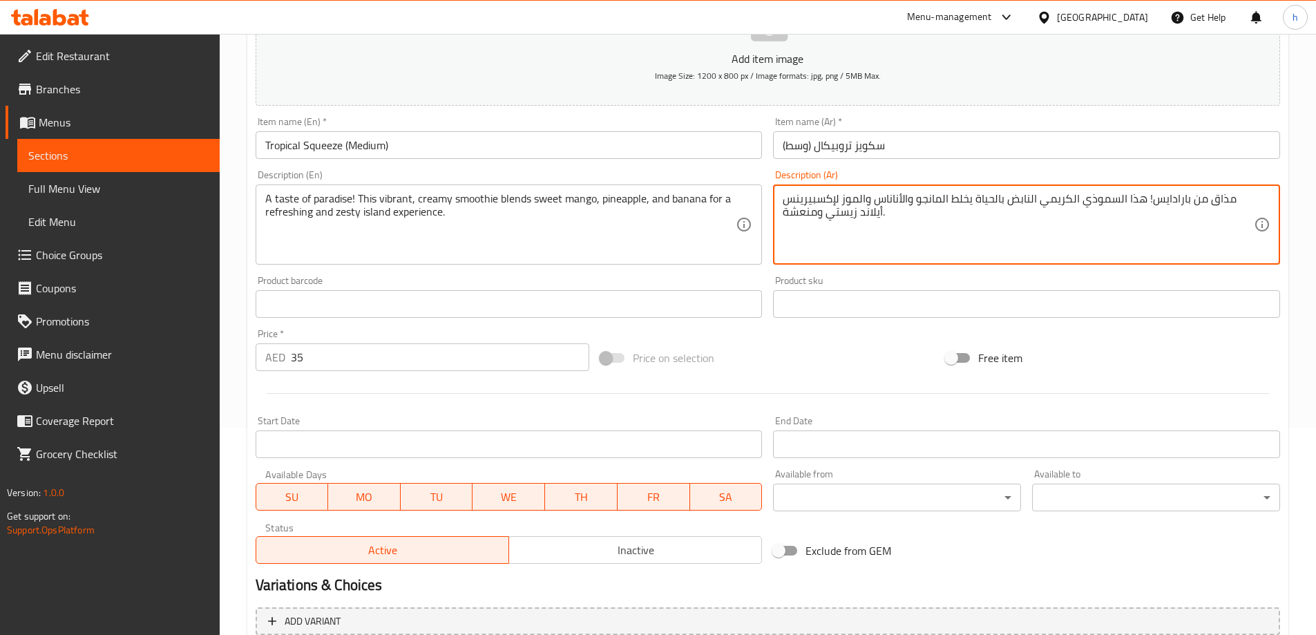
type textarea "مذاق من بارادايس! هذا السموذي الكريمي النابض بالحياة يخلط المانجو والأناناس وال…"
click at [1208, 172] on div "Description (Ar) مذاق من بارادايس! هذا السموذي الكريمي النابض بالحياة يخلط الما…" at bounding box center [1026, 217] width 507 height 95
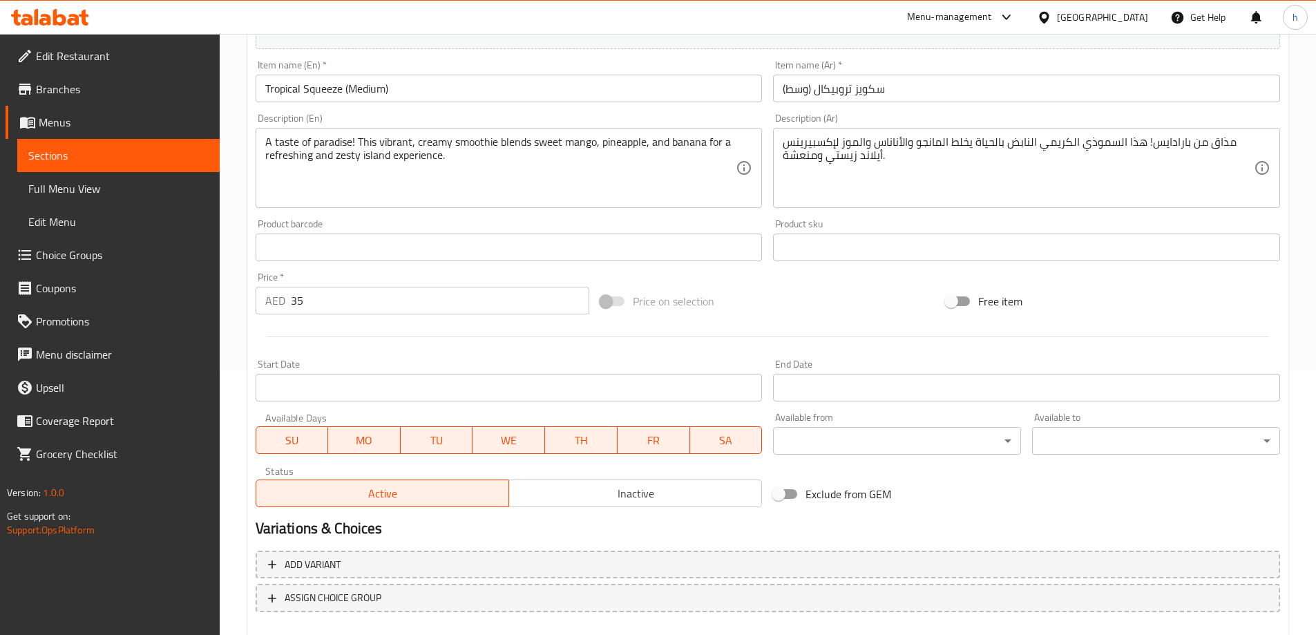
scroll to position [341, 0]
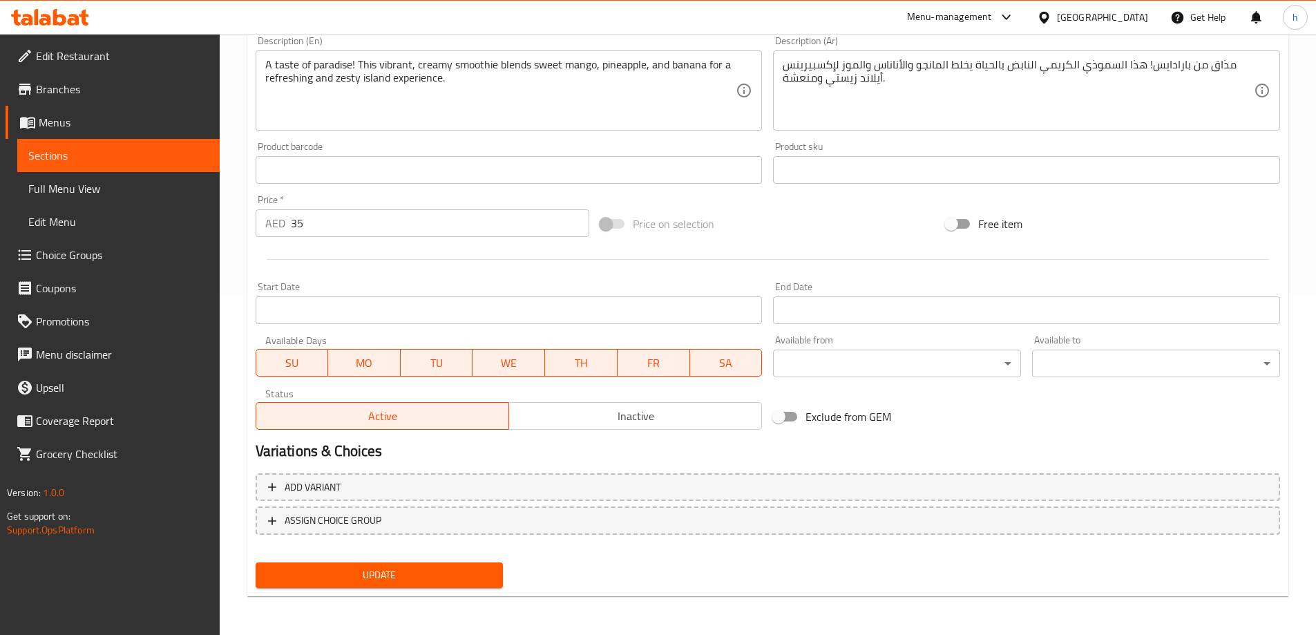
click at [426, 573] on span "Update" at bounding box center [380, 575] width 226 height 17
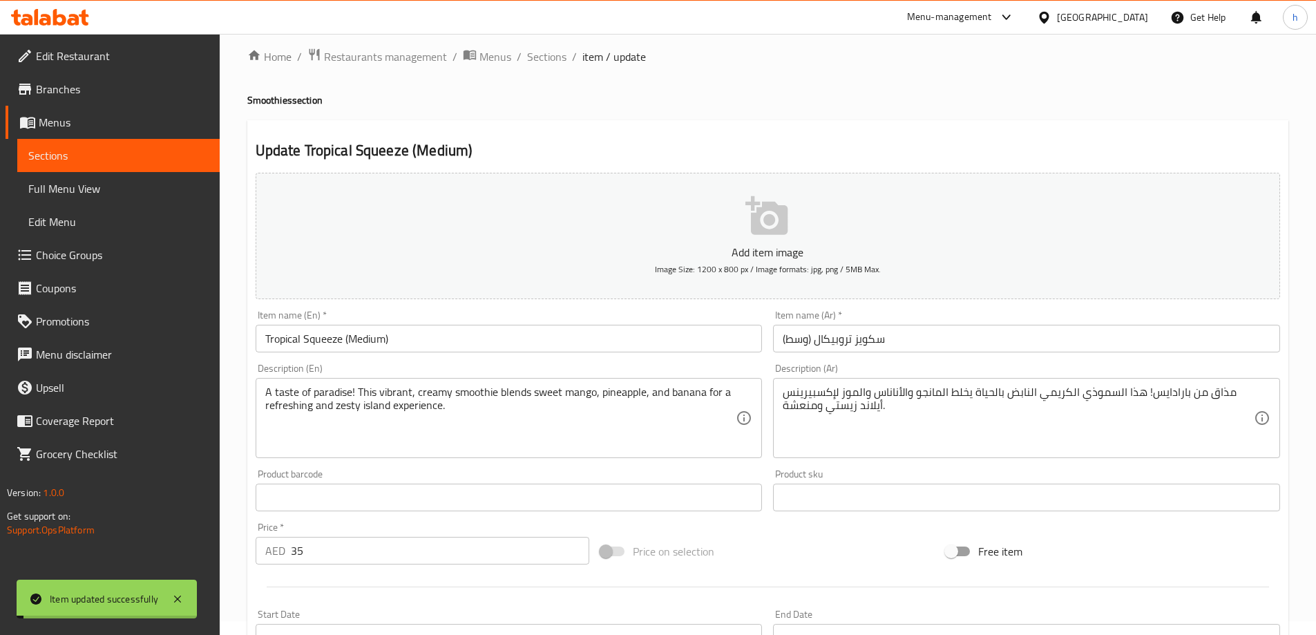
scroll to position [0, 0]
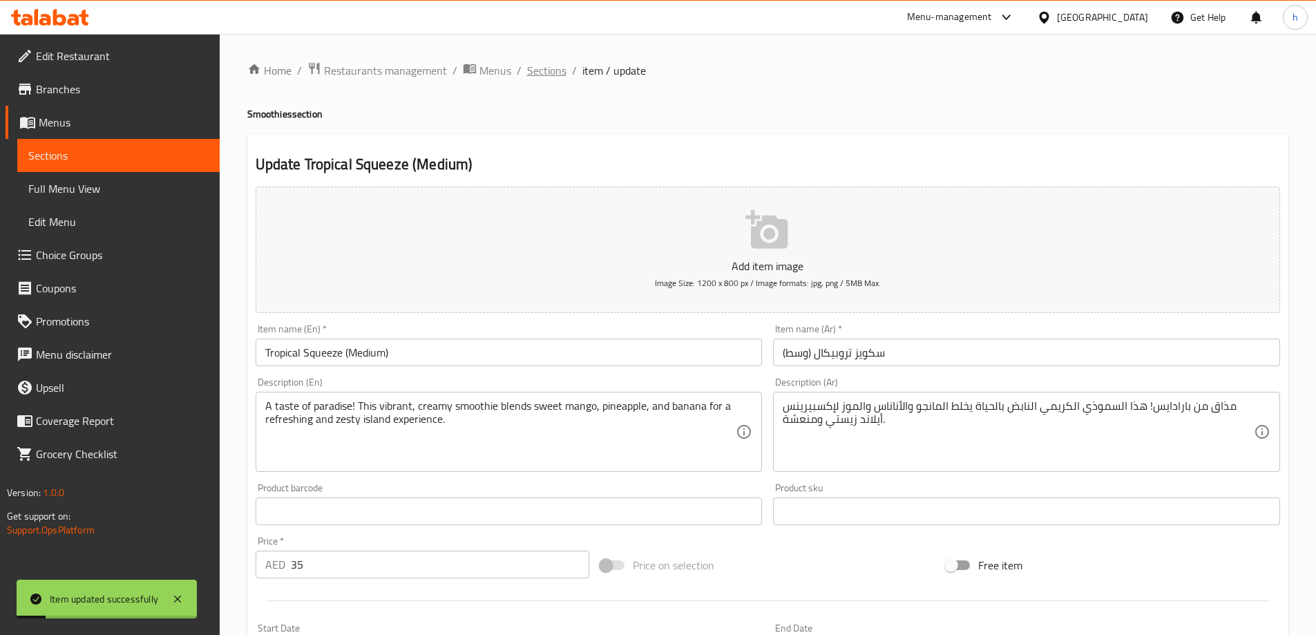
click at [551, 70] on span "Sections" at bounding box center [546, 70] width 39 height 17
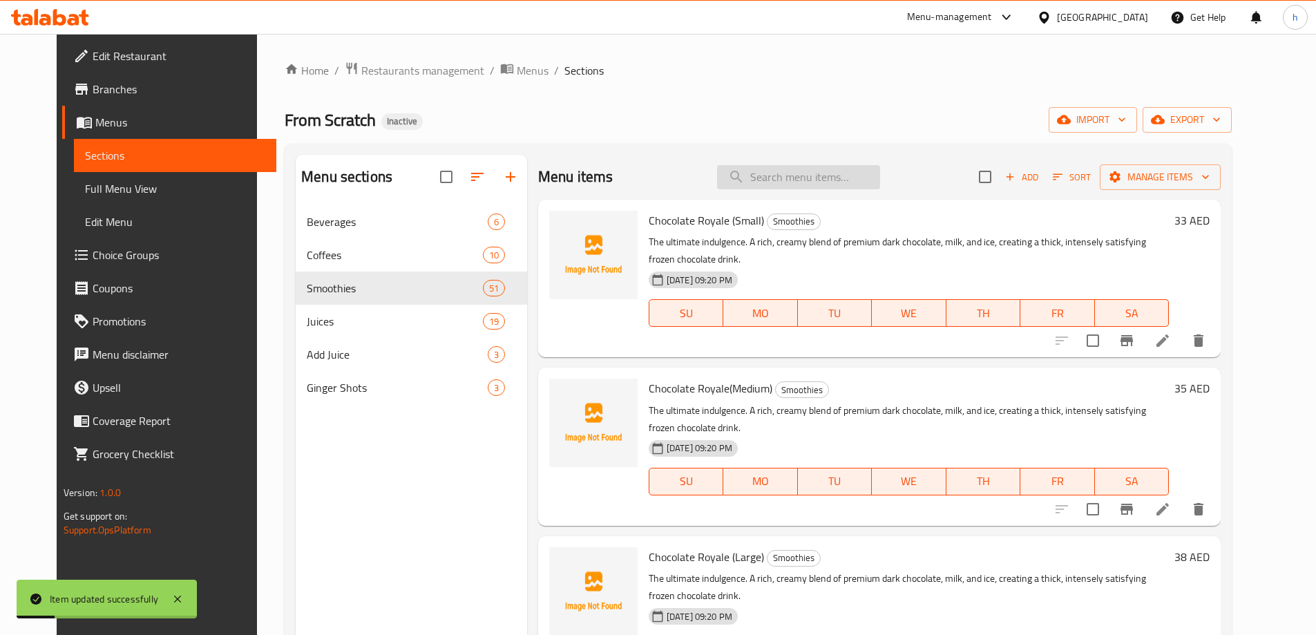
click at [855, 176] on input "search" at bounding box center [798, 177] width 163 height 24
paste input "Tropical Squeeze"
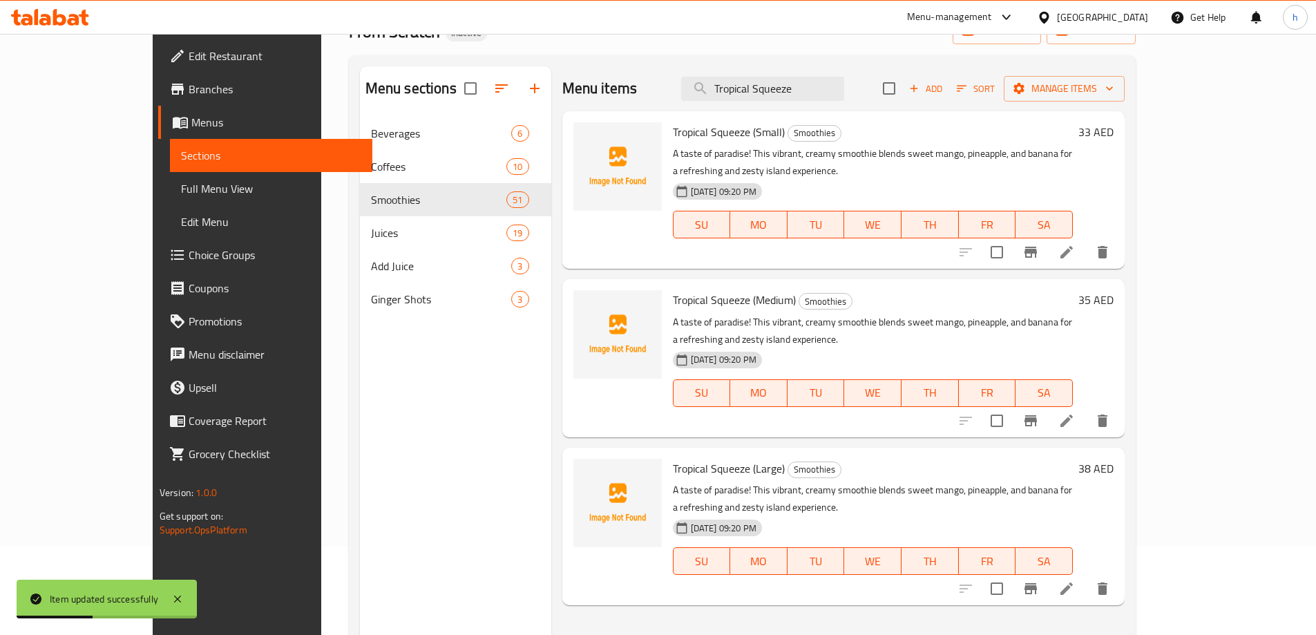
scroll to position [138, 0]
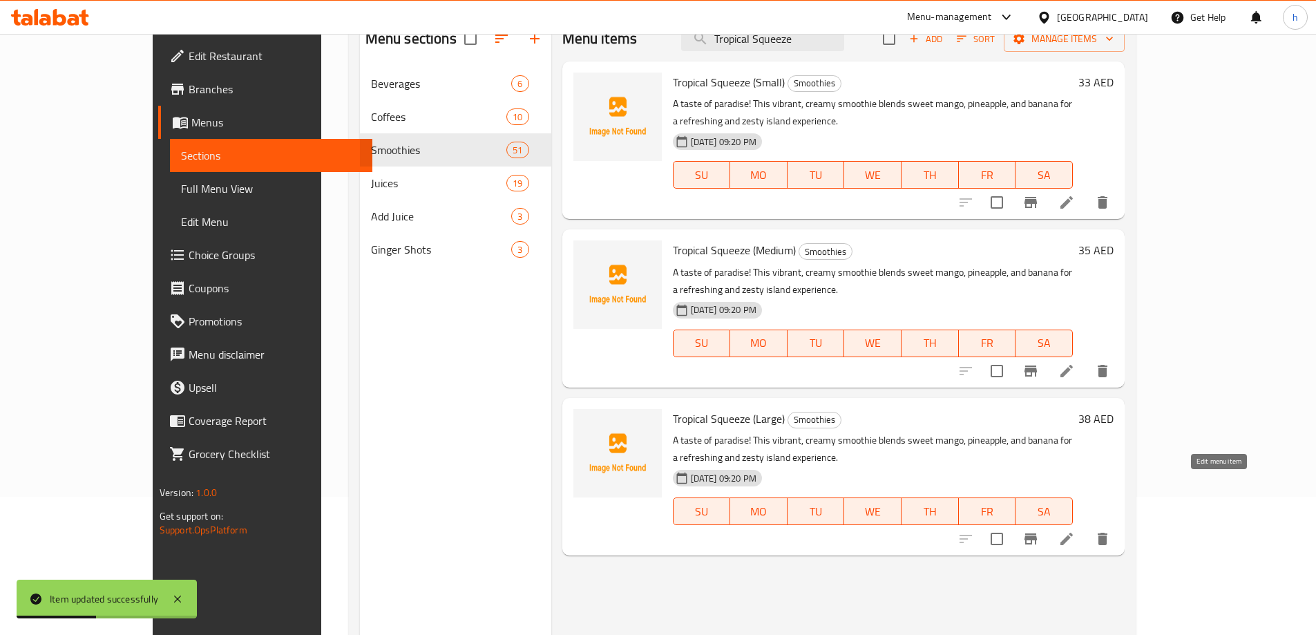
type input "Tropical Squeeze"
click at [1073, 533] on icon at bounding box center [1067, 539] width 12 height 12
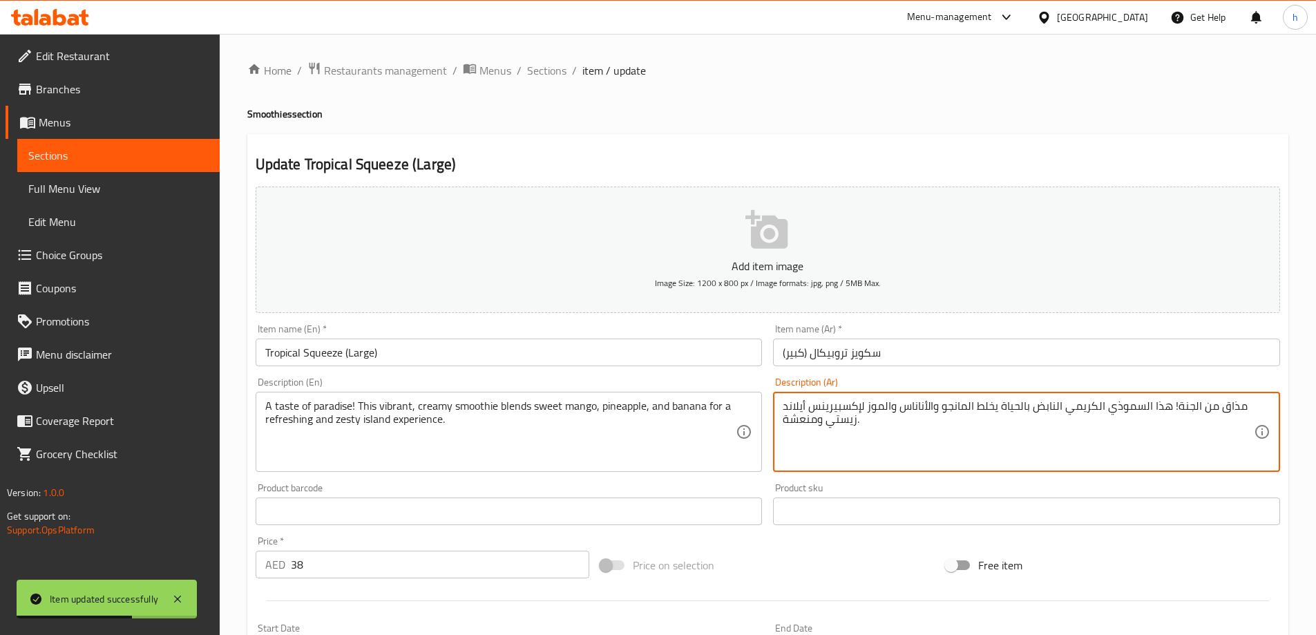
click at [1190, 408] on textarea "مذاق من الجنة! هذا السموذي الكريمي النابض بالحياة يخلط المانجو والأناناس والموز…" at bounding box center [1018, 432] width 471 height 66
type textarea "مذاق من بارادايس! هذا السموذي الكريمي النابض بالحياة يخلط المانجو والأناناس وال…"
click at [1224, 330] on div "Item name (Ar)   * سكويز تروبيكال (كبير) Item name (Ar) *" at bounding box center [1026, 345] width 507 height 42
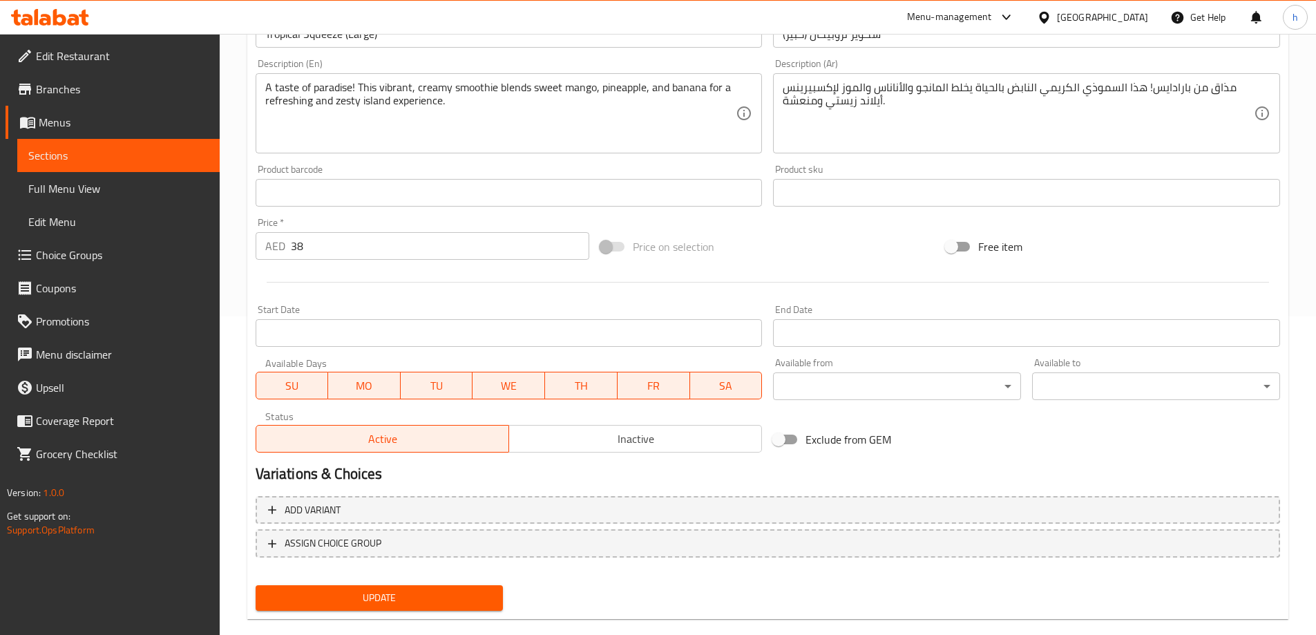
scroll to position [341, 0]
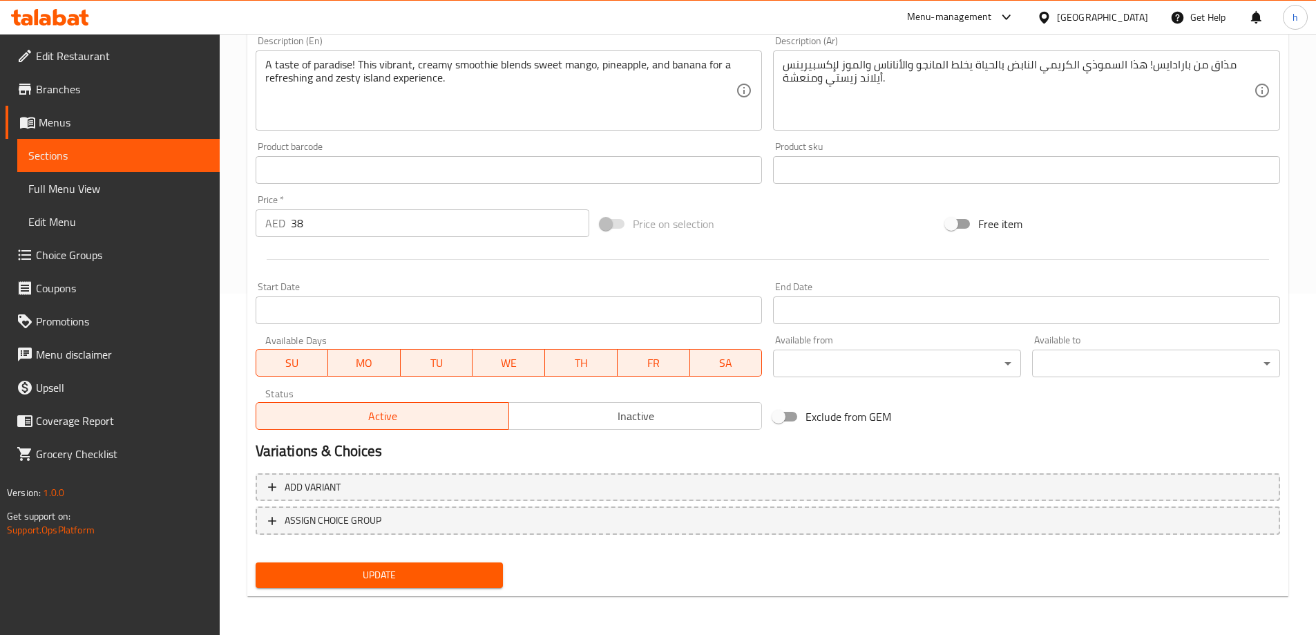
click at [483, 567] on span "Update" at bounding box center [380, 575] width 226 height 17
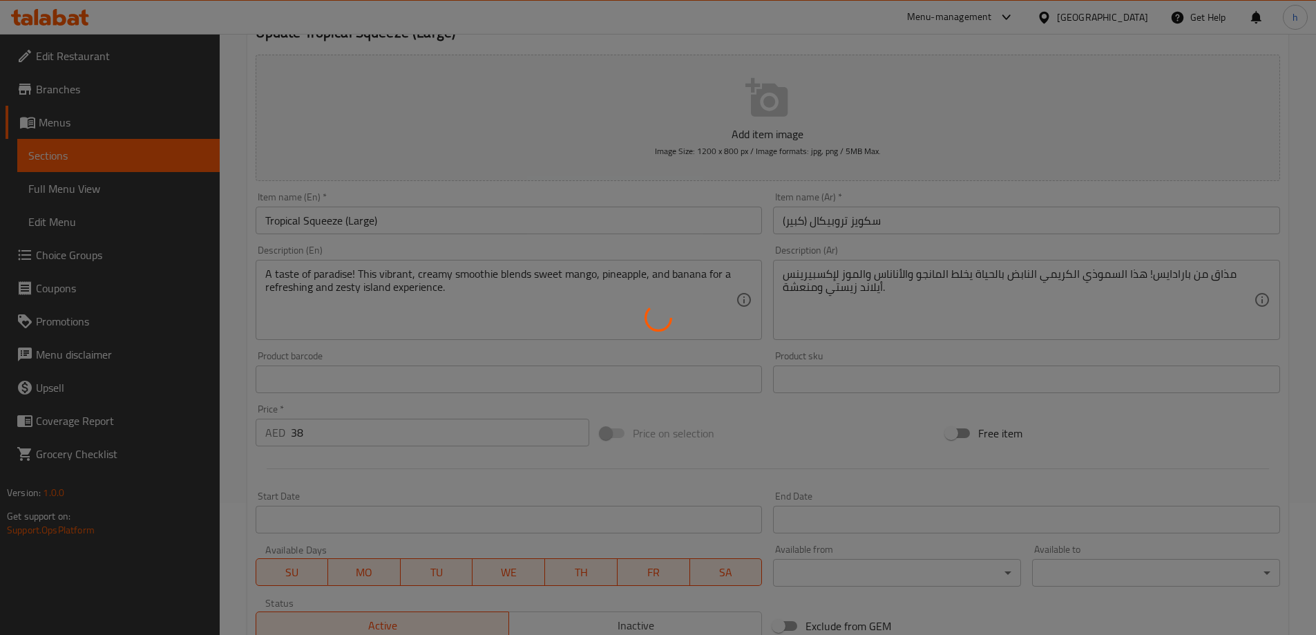
scroll to position [0, 0]
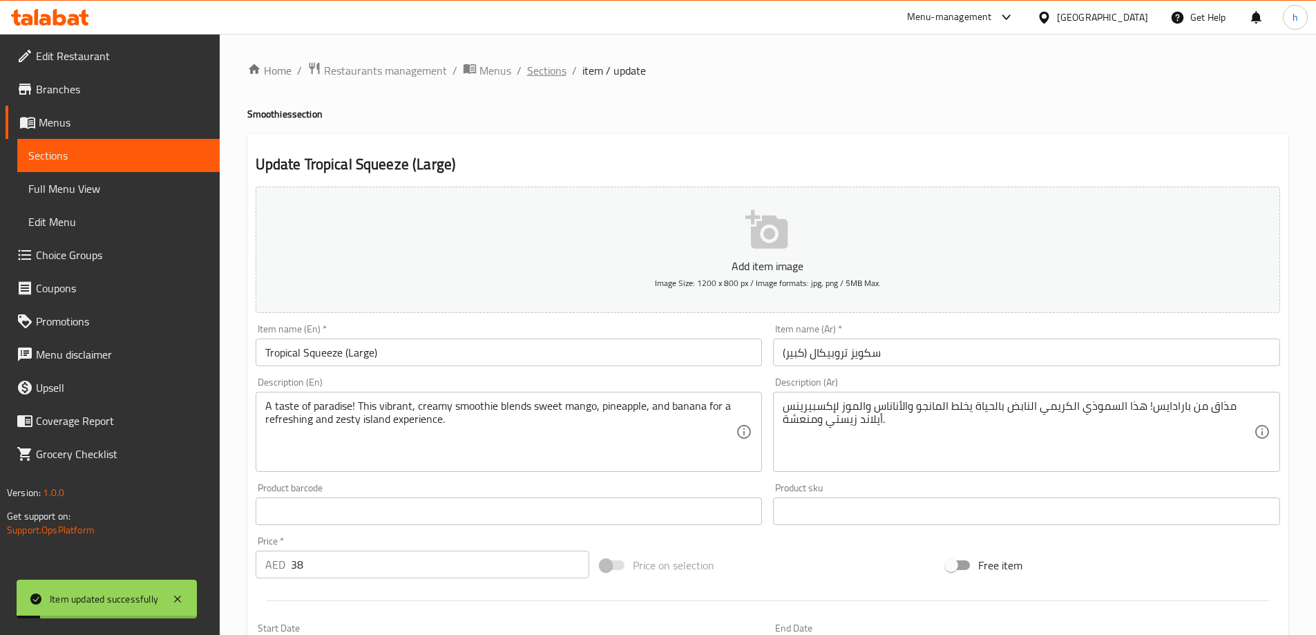
click at [547, 68] on span "Sections" at bounding box center [546, 70] width 39 height 17
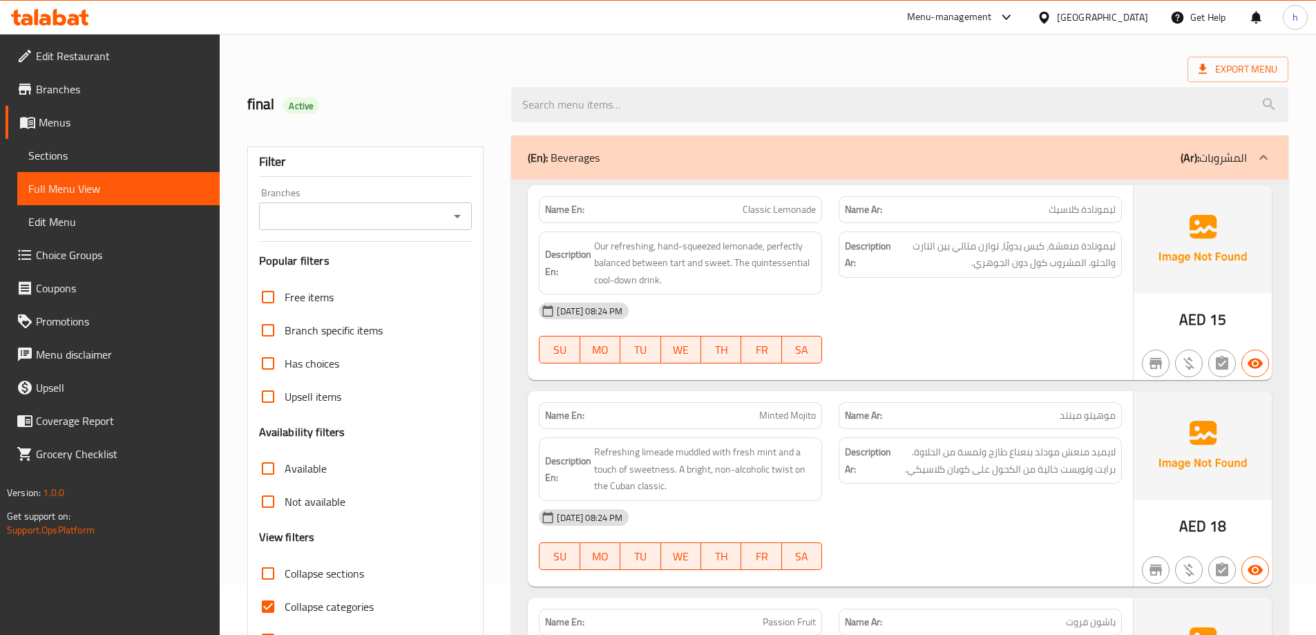
scroll to position [138, 0]
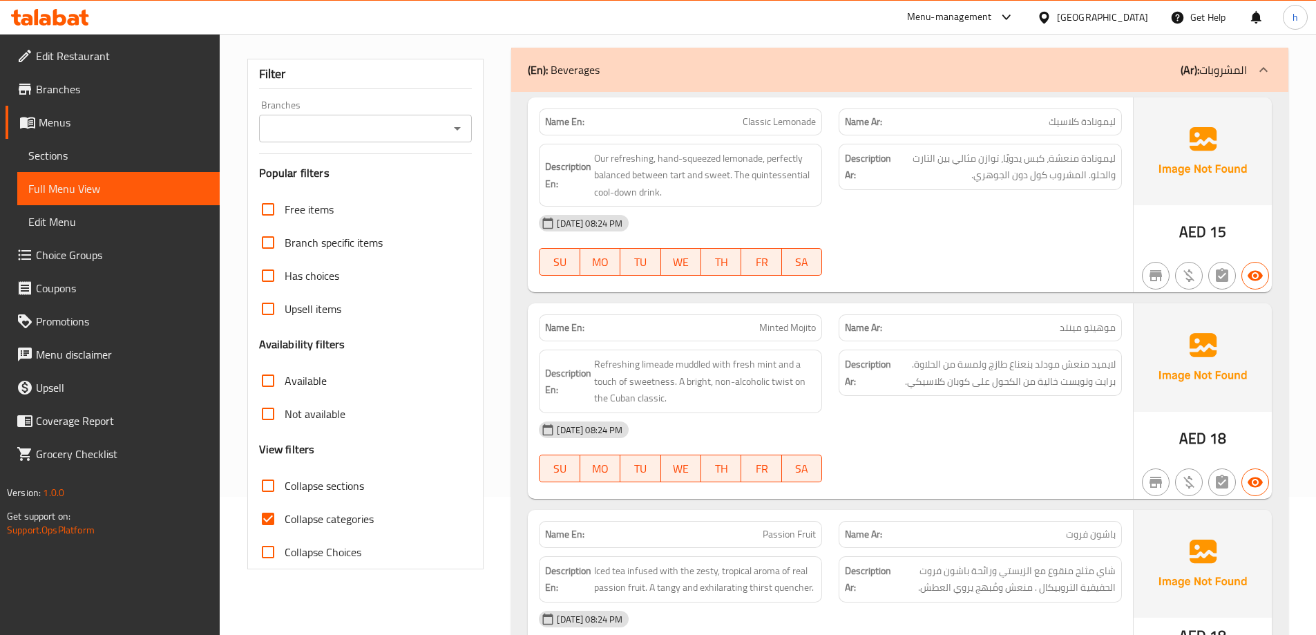
click at [1242, 61] on p "(Ar): المشروبات" at bounding box center [1214, 69] width 66 height 17
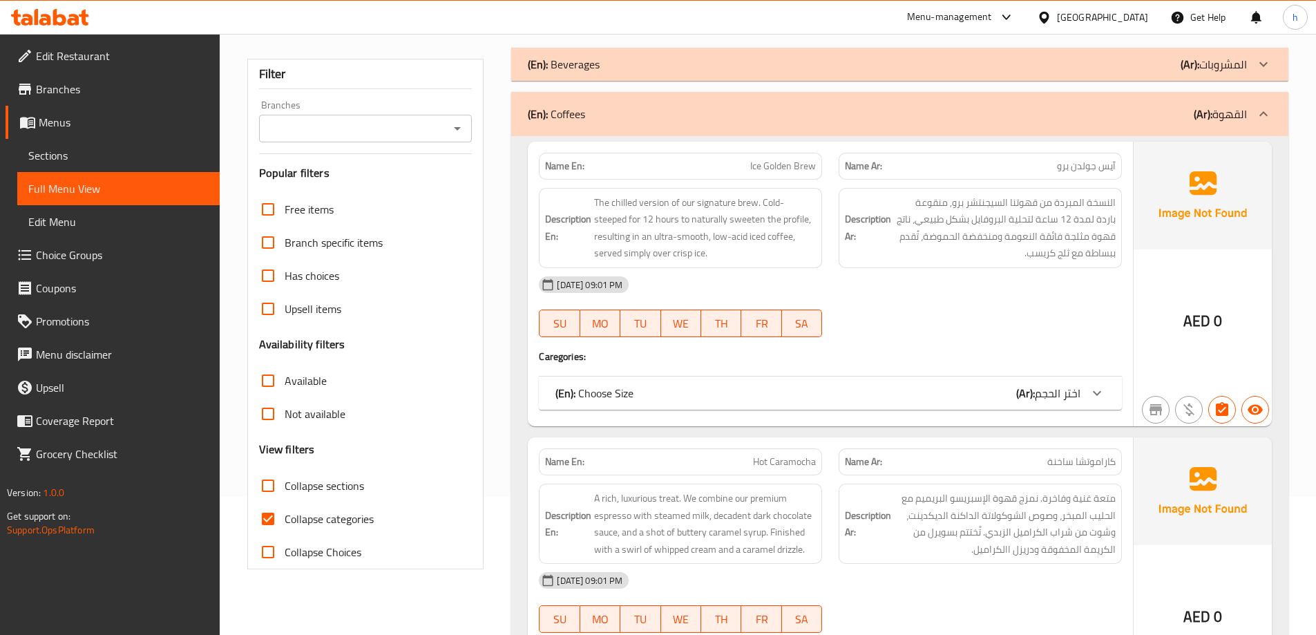
click at [261, 516] on input "Collapse categories" at bounding box center [267, 518] width 33 height 33
checkbox input "false"
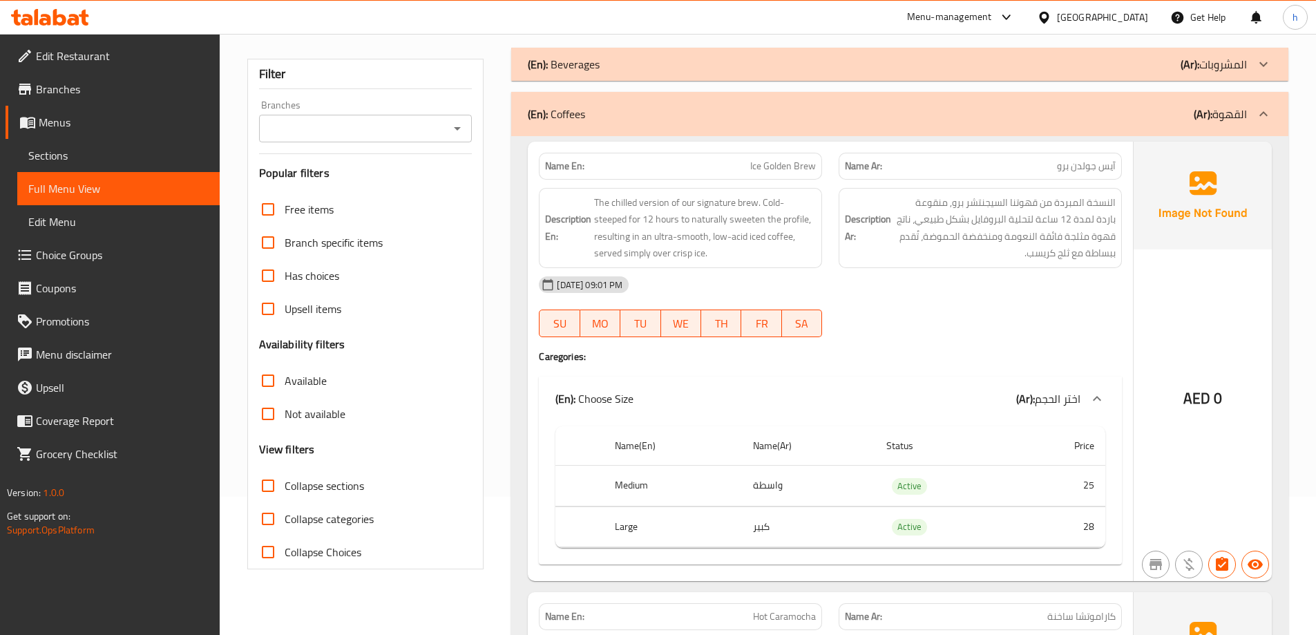
click at [1260, 101] on div at bounding box center [1263, 113] width 33 height 33
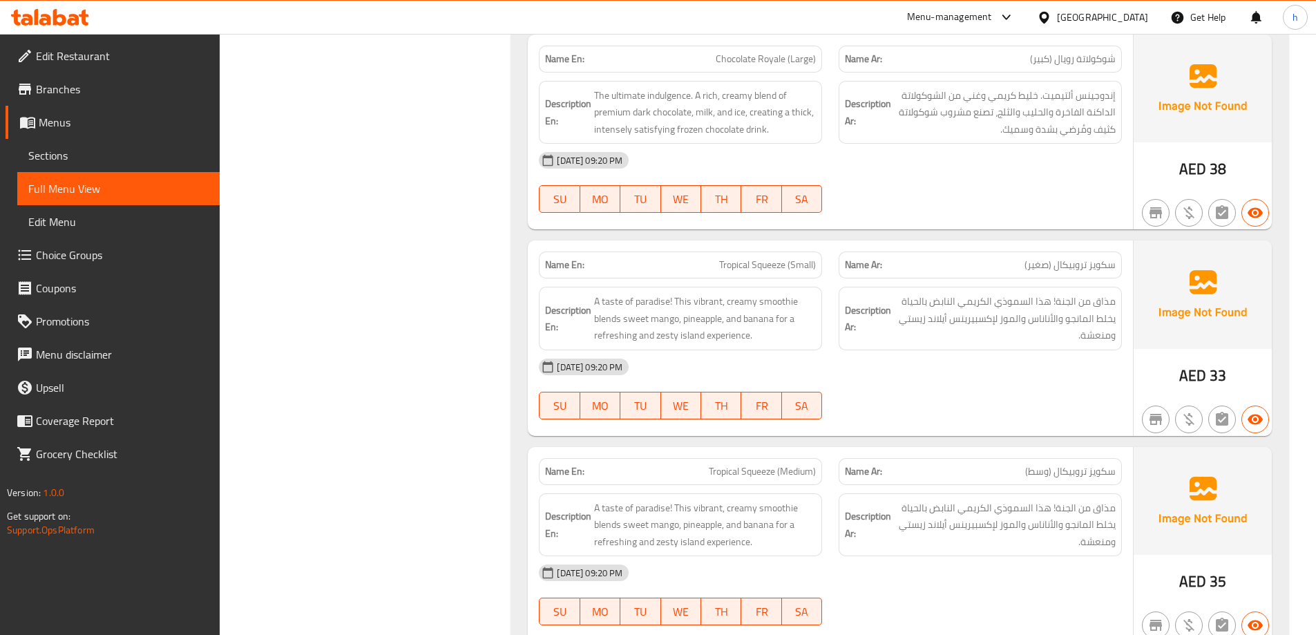
scroll to position [760, 0]
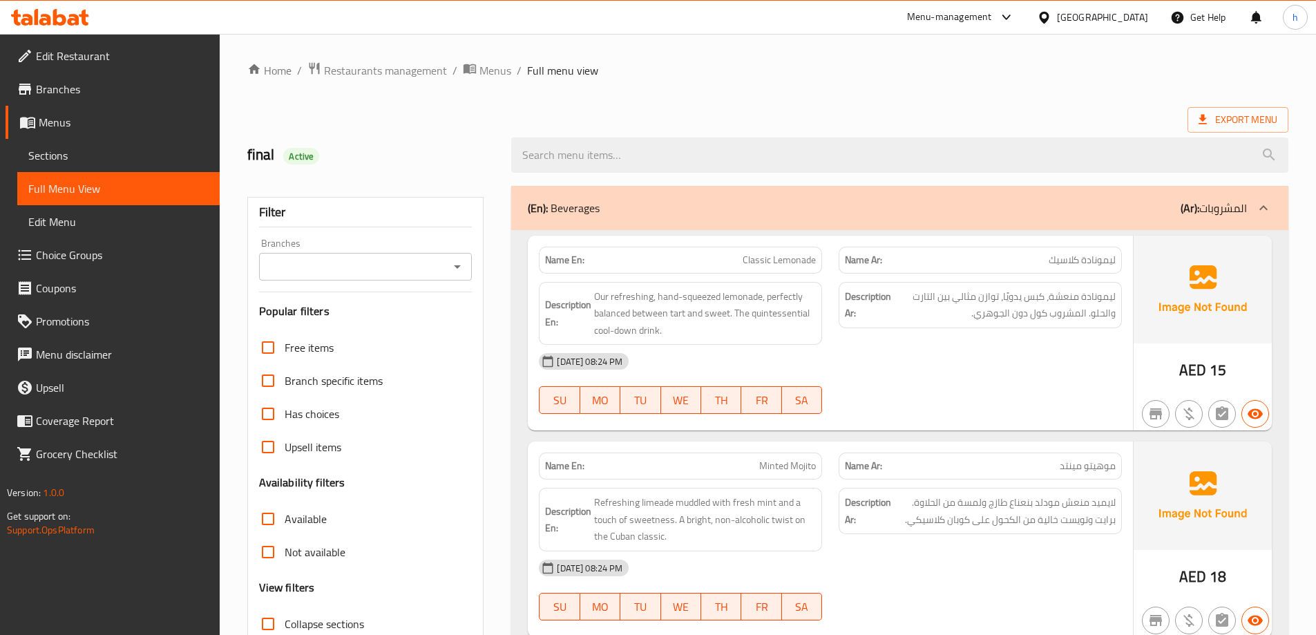
click at [1232, 197] on div "(En): Beverages (Ar): المشروبات" at bounding box center [899, 208] width 777 height 44
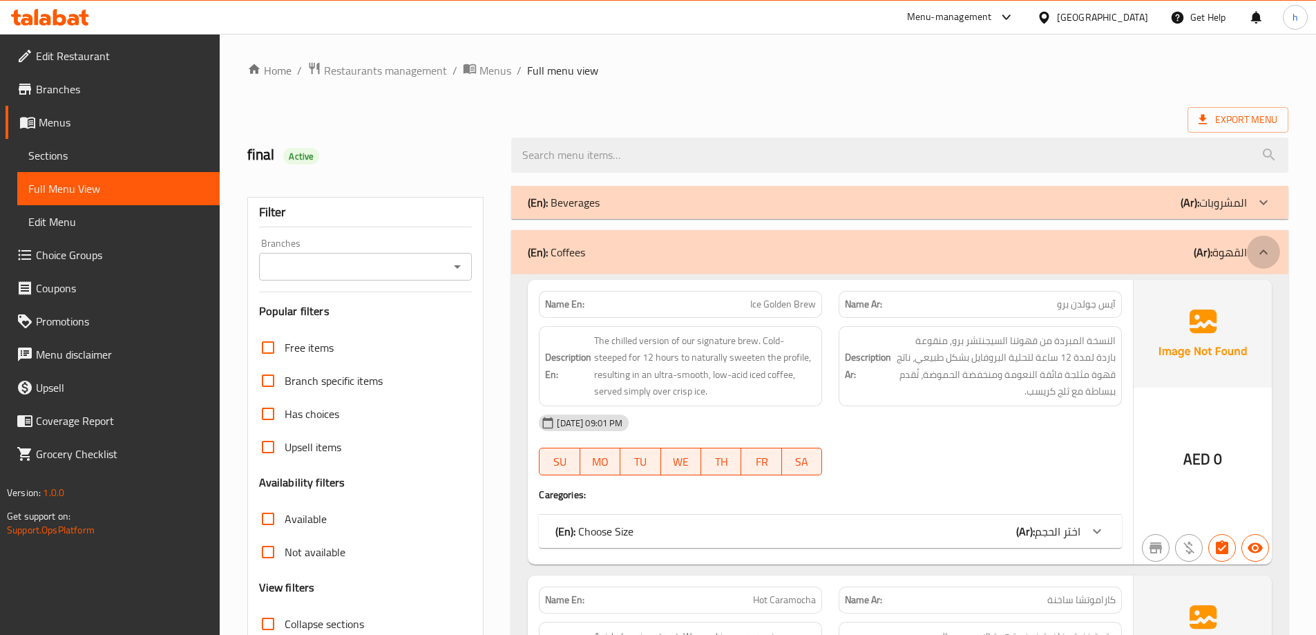
click at [1257, 258] on icon at bounding box center [1263, 252] width 17 height 17
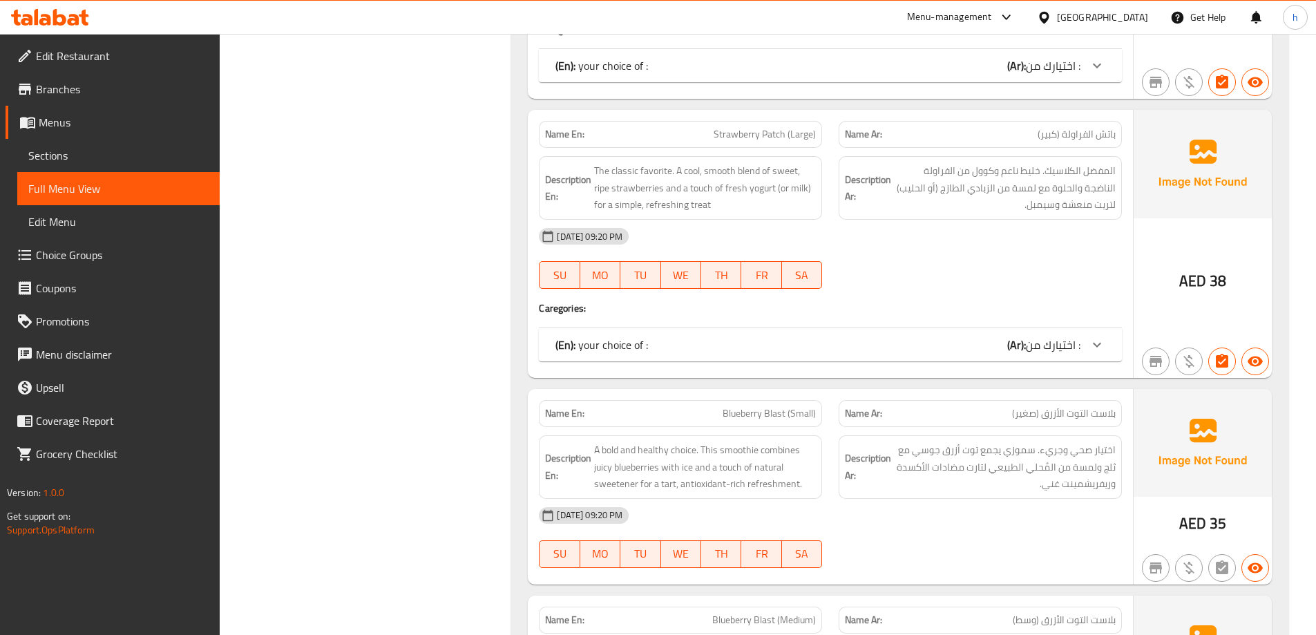
scroll to position [2004, 0]
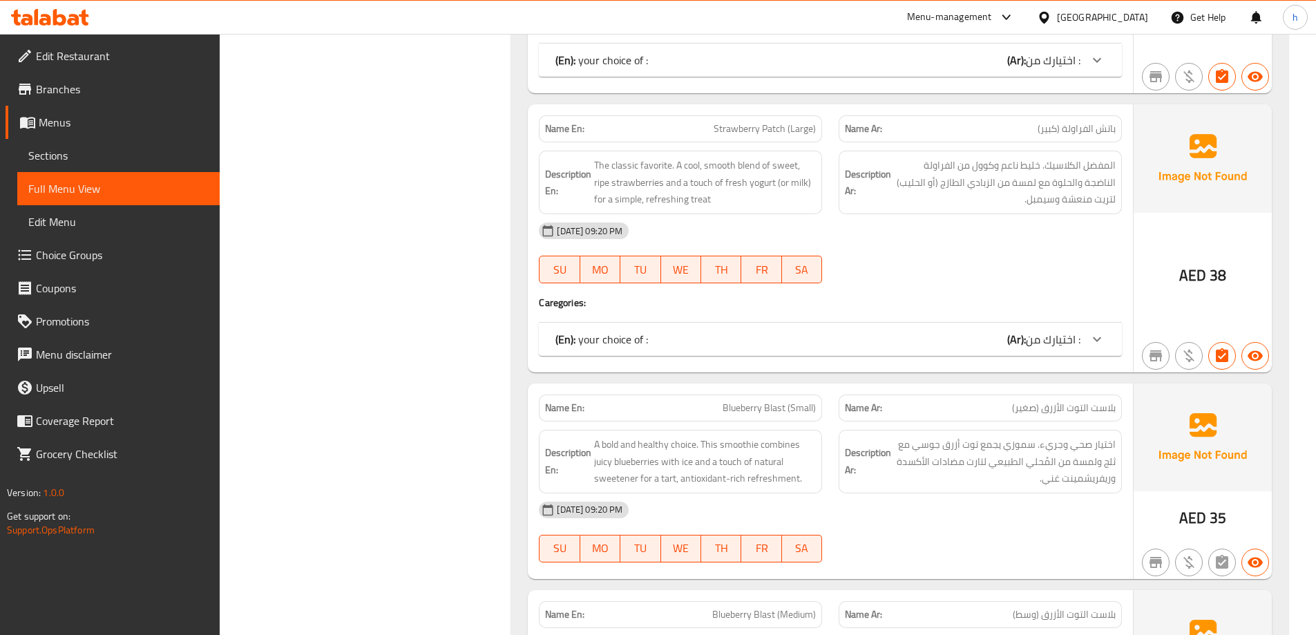
click at [973, 337] on div "(En): your choice of : (Ar): اختيارك من :" at bounding box center [817, 339] width 525 height 17
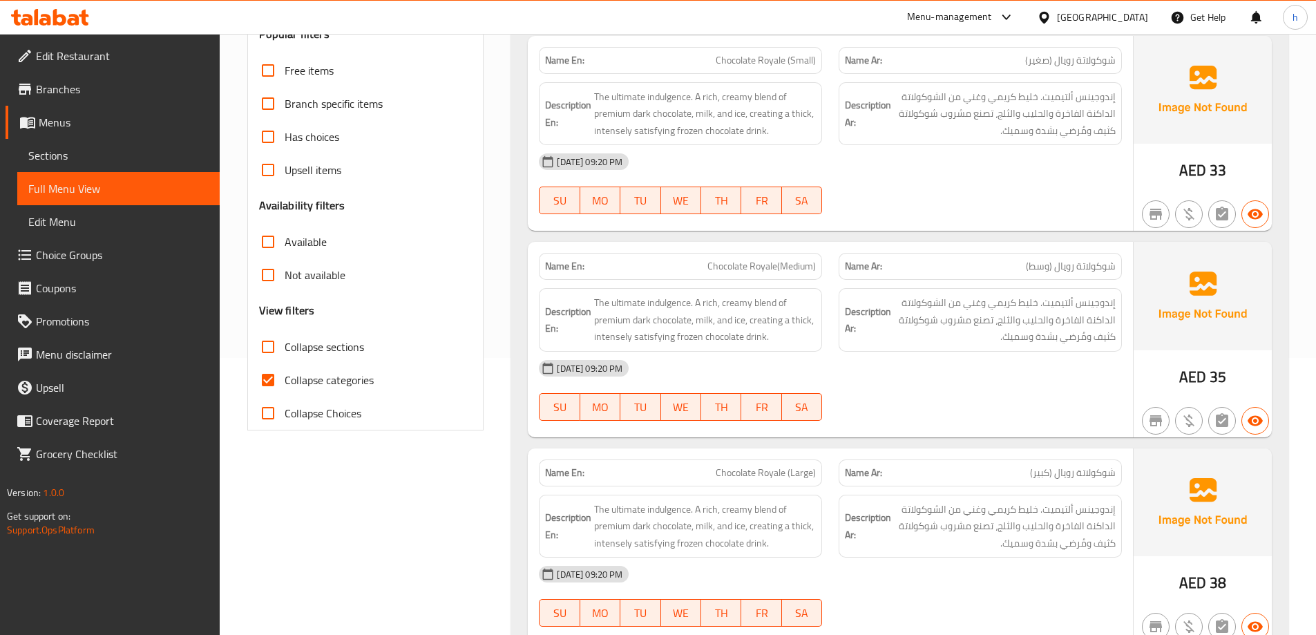
scroll to position [276, 0]
click at [286, 377] on span "Collapse categories" at bounding box center [329, 380] width 89 height 17
click at [285, 377] on input "Collapse categories" at bounding box center [267, 380] width 33 height 33
checkbox input "false"
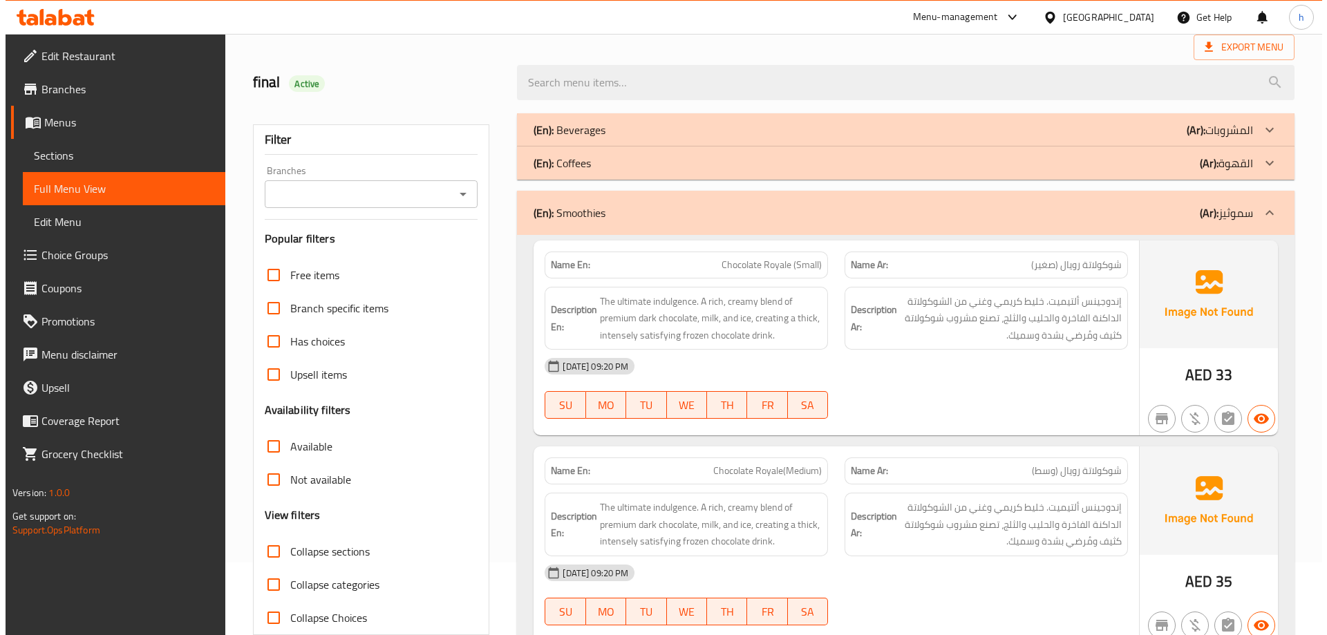
scroll to position [0, 0]
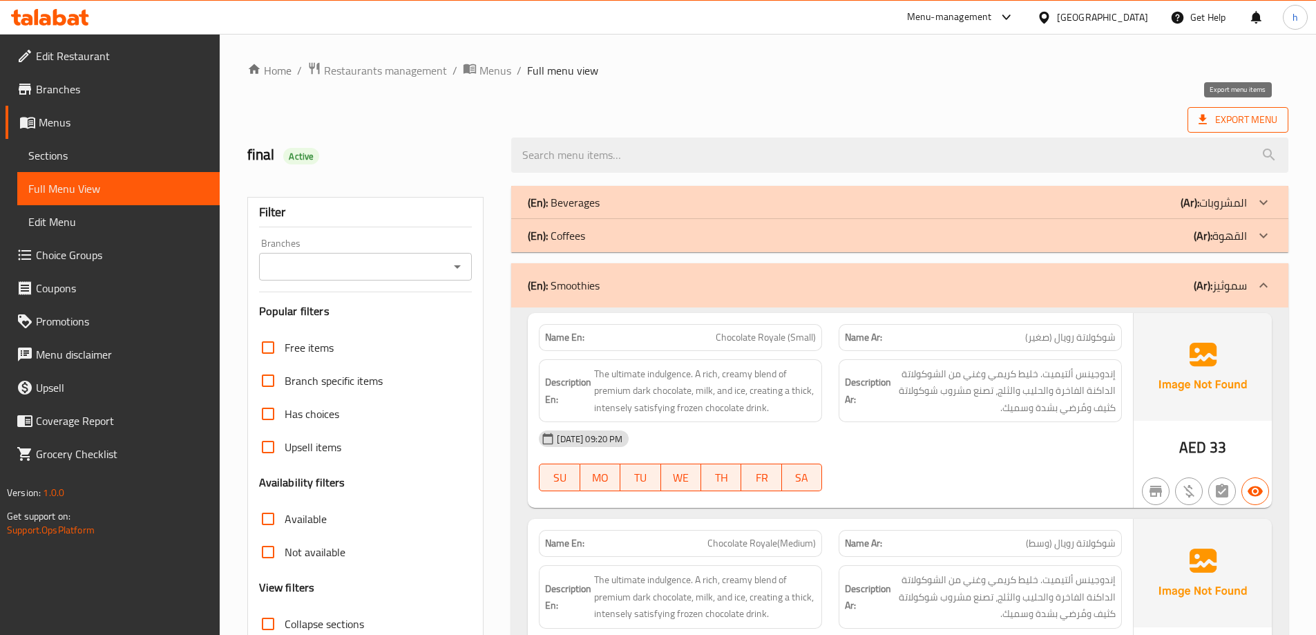
click at [1219, 120] on span "Export Menu" at bounding box center [1238, 119] width 79 height 17
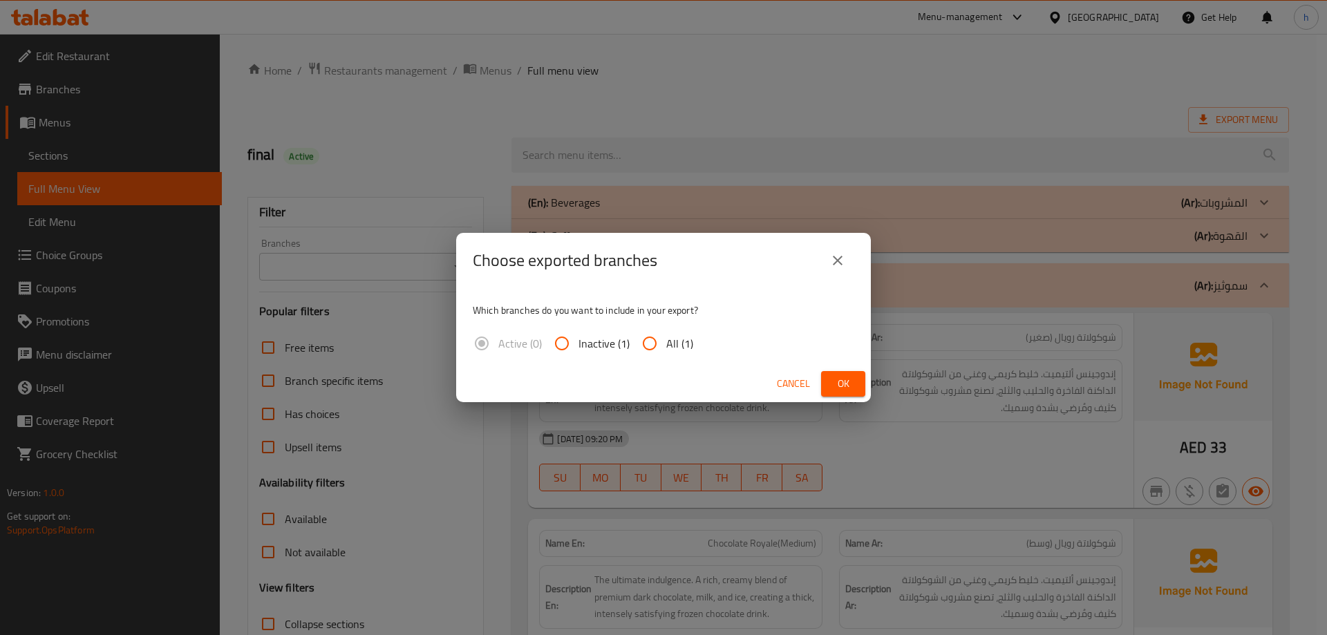
drag, startPoint x: 676, startPoint y: 345, endPoint x: 721, endPoint y: 346, distance: 44.9
click at [680, 345] on span "All (1)" at bounding box center [679, 343] width 27 height 17
drag, startPoint x: 645, startPoint y: 343, endPoint x: 683, endPoint y: 344, distance: 38.0
click at [645, 343] on input "All (1)" at bounding box center [649, 343] width 33 height 33
radio input "true"
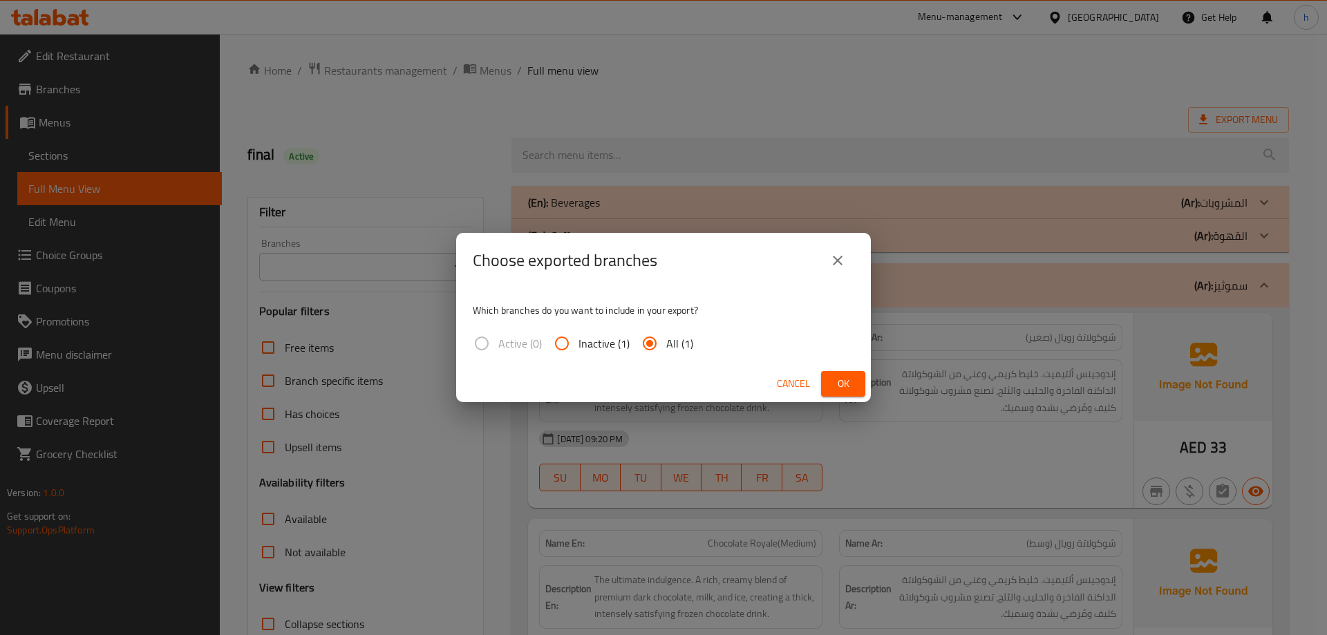
drag, startPoint x: 770, startPoint y: 334, endPoint x: 756, endPoint y: 334, distance: 13.8
click at [768, 334] on div "Which branches do you want to include in your export? Active (0) Inactive (1) A…" at bounding box center [663, 326] width 415 height 77
click at [851, 388] on span "Ok" at bounding box center [843, 383] width 22 height 17
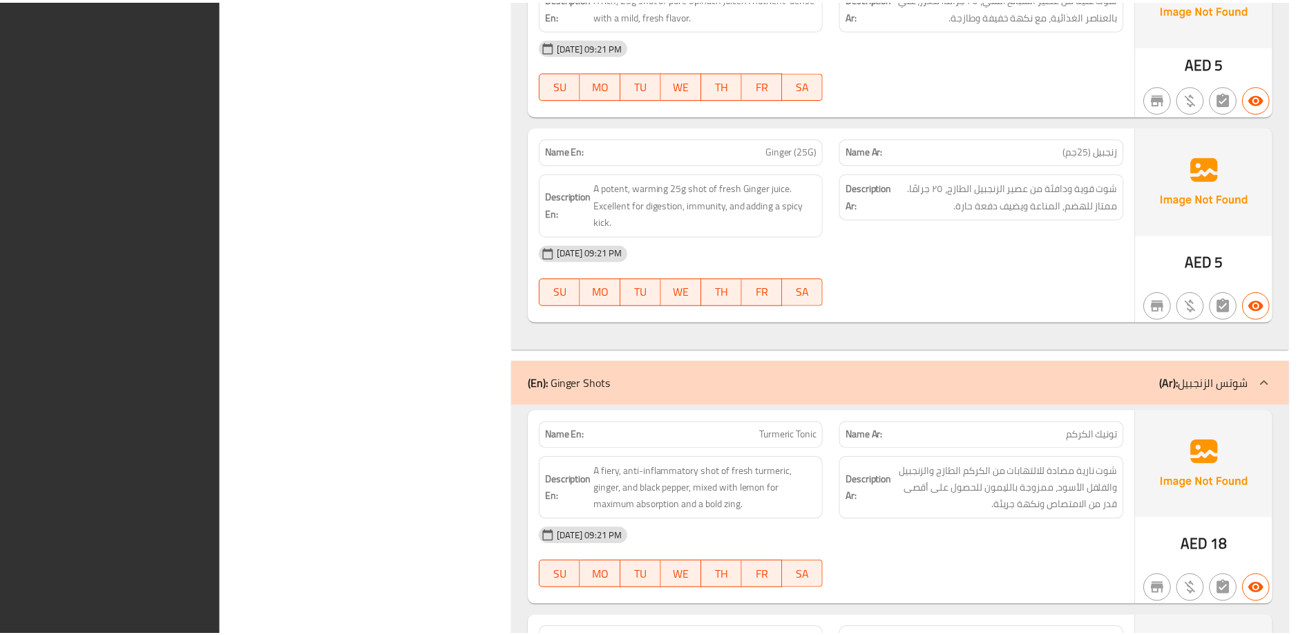
scroll to position [22265, 0]
